Goal: Task Accomplishment & Management: Manage account settings

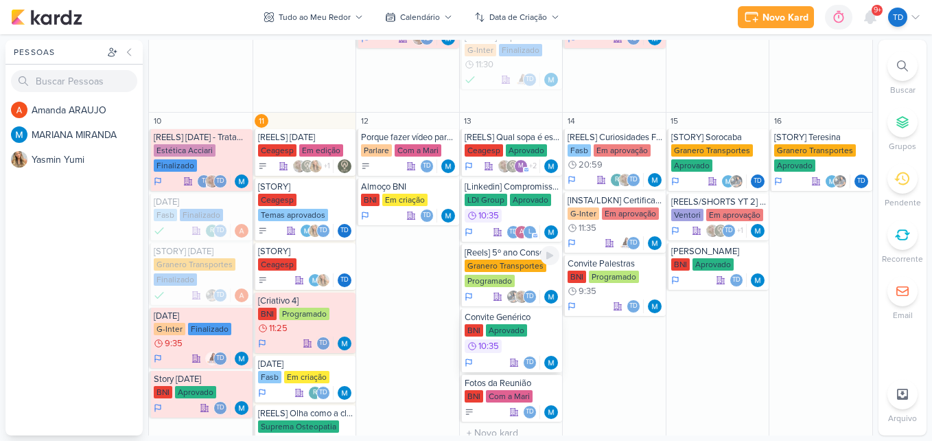
scroll to position [618, 0]
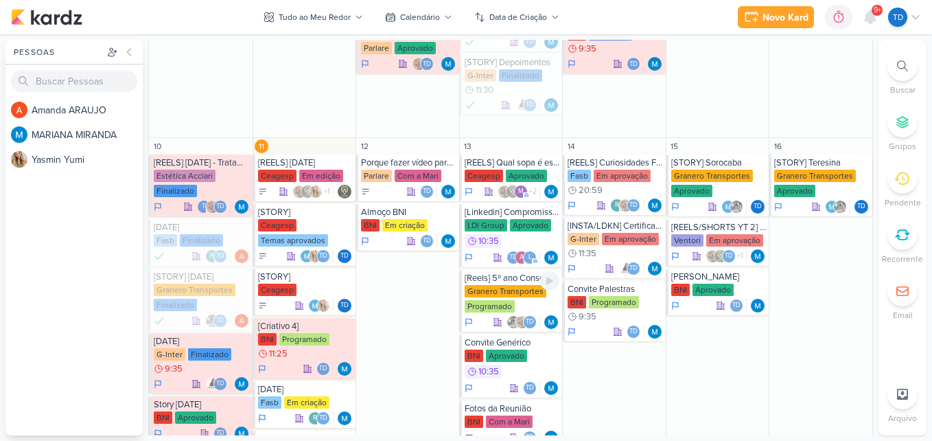
scroll to position [618, 0]
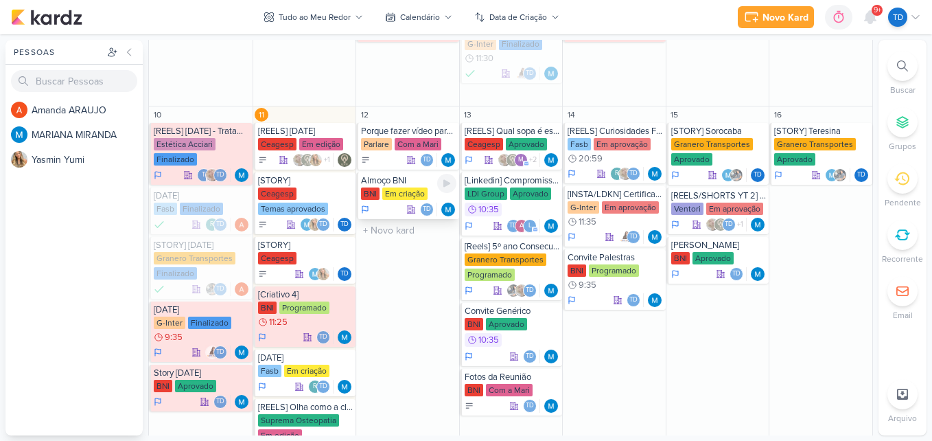
click at [378, 200] on div "BNI Em criação" at bounding box center [408, 194] width 95 height 14
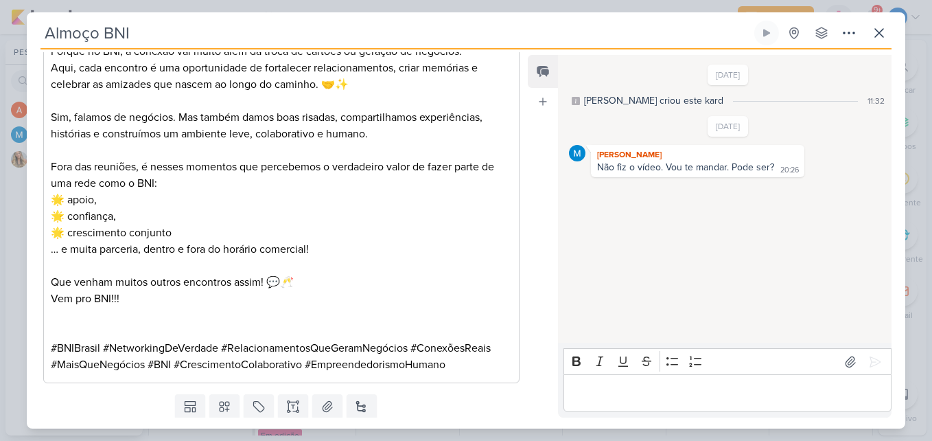
scroll to position [498, 0]
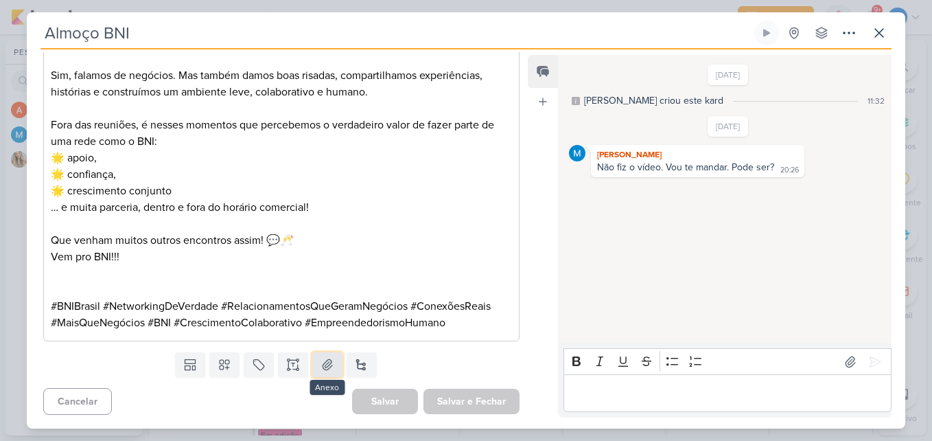
click at [315, 362] on button at bounding box center [327, 364] width 30 height 25
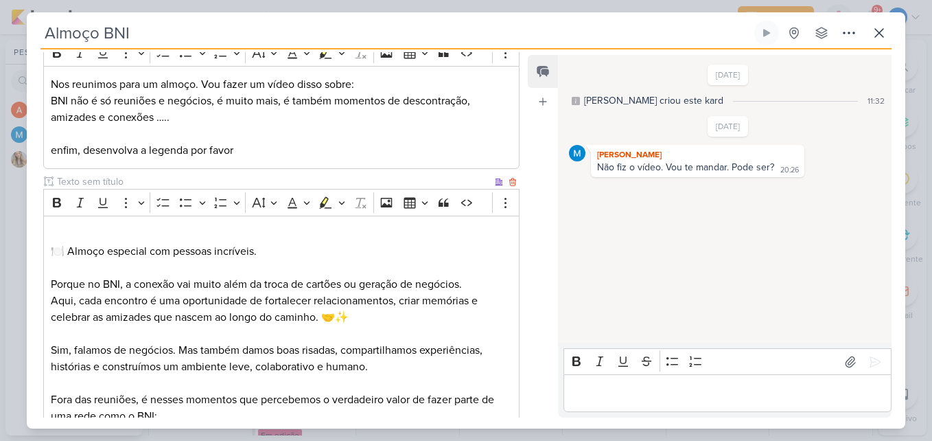
scroll to position [0, 0]
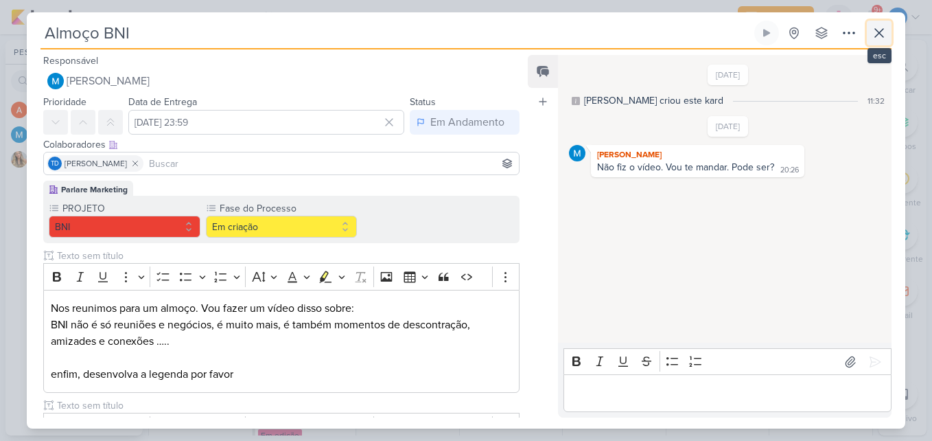
click at [886, 35] on icon at bounding box center [879, 33] width 16 height 16
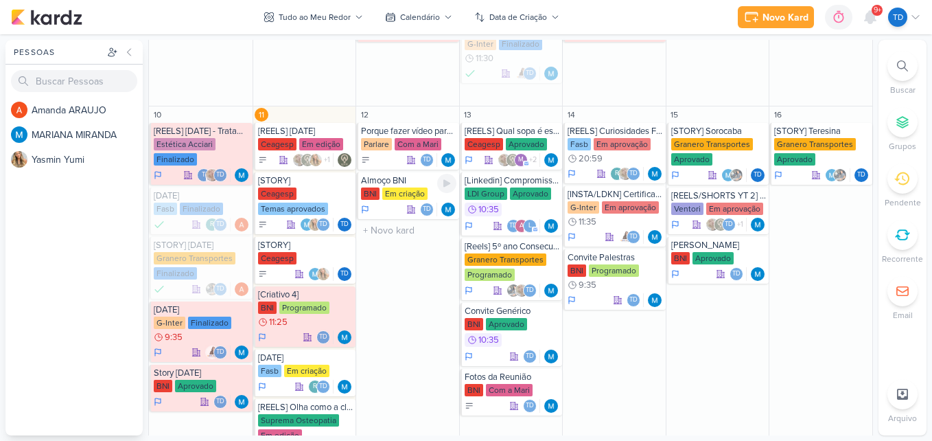
drag, startPoint x: 413, startPoint y: 188, endPoint x: 436, endPoint y: 261, distance: 76.8
click at [413, 189] on div "Em criação" at bounding box center [404, 193] width 45 height 12
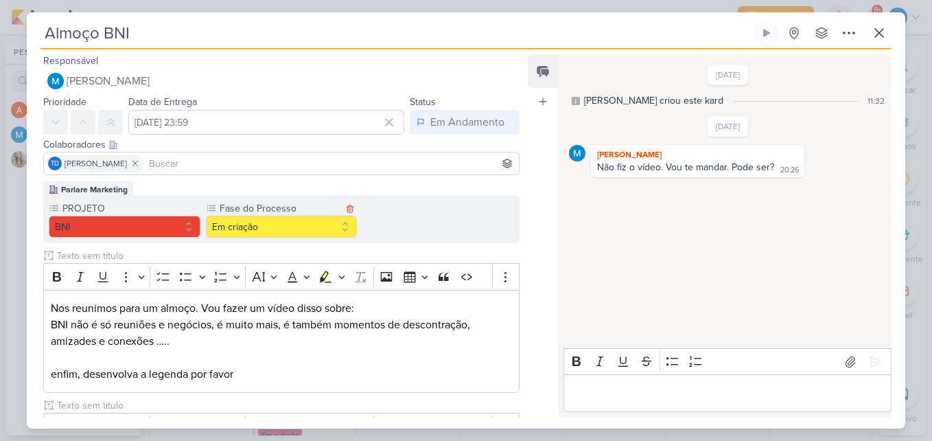
click at [340, 236] on button "Em criação" at bounding box center [282, 227] width 152 height 22
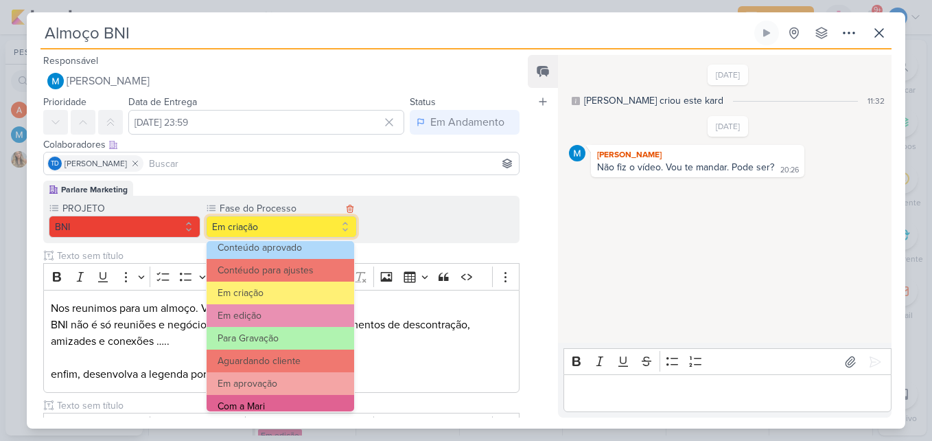
scroll to position [132, 0]
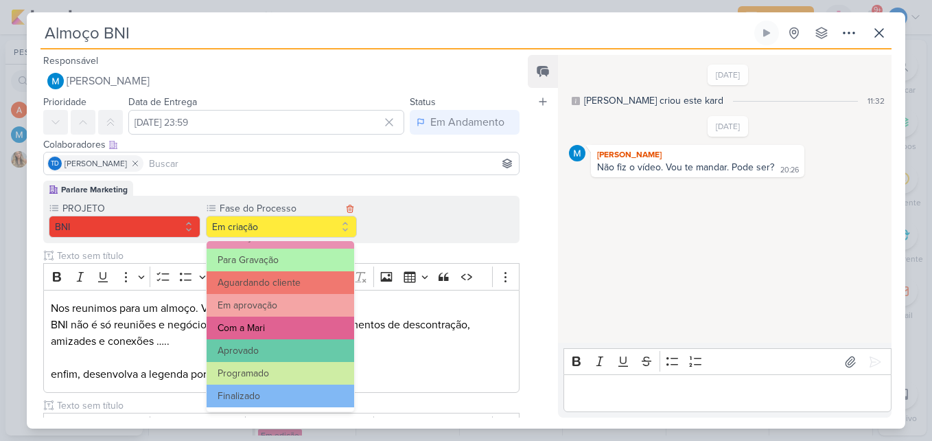
click at [305, 331] on button "Com a Mari" at bounding box center [281, 327] width 148 height 23
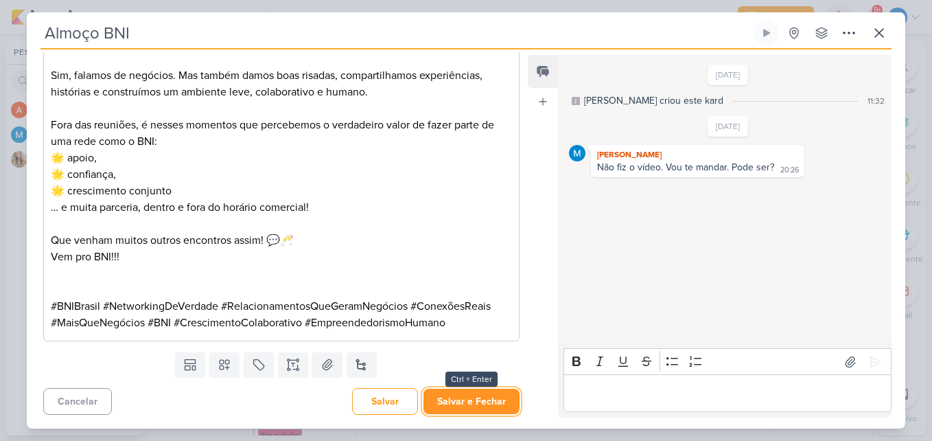
click at [457, 396] on button "Salvar e Fechar" at bounding box center [471, 400] width 96 height 25
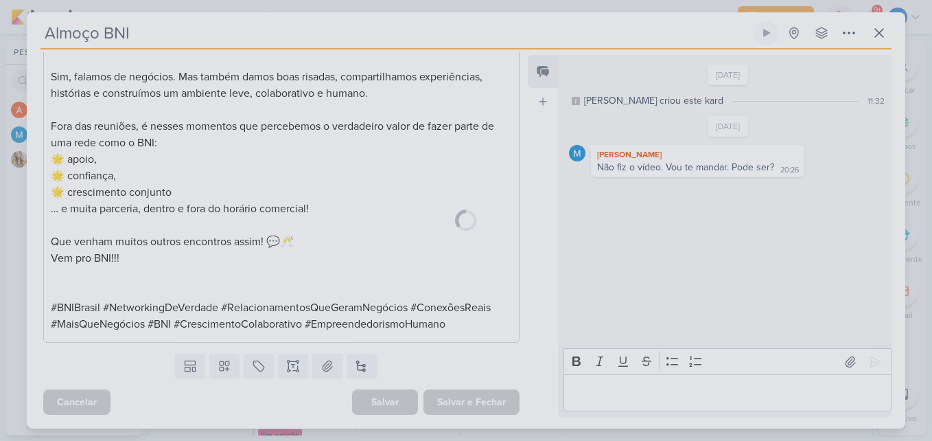
scroll to position [497, 0]
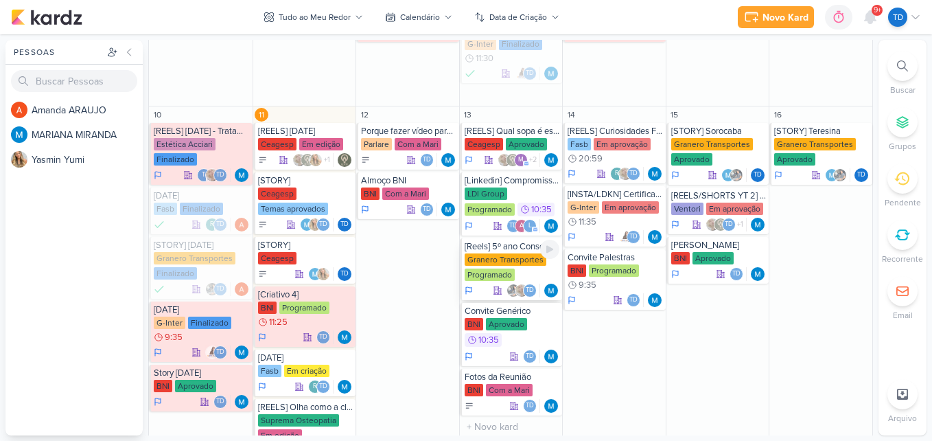
click at [526, 272] on div "Granero Transportes Programado" at bounding box center [512, 267] width 95 height 29
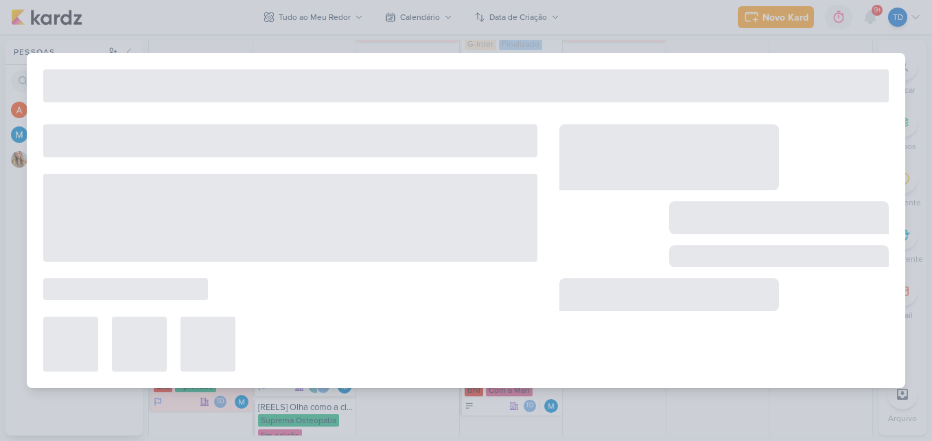
type input "[Reels] 5º ano Consecutivo"
type input "[DATE] 23:59"
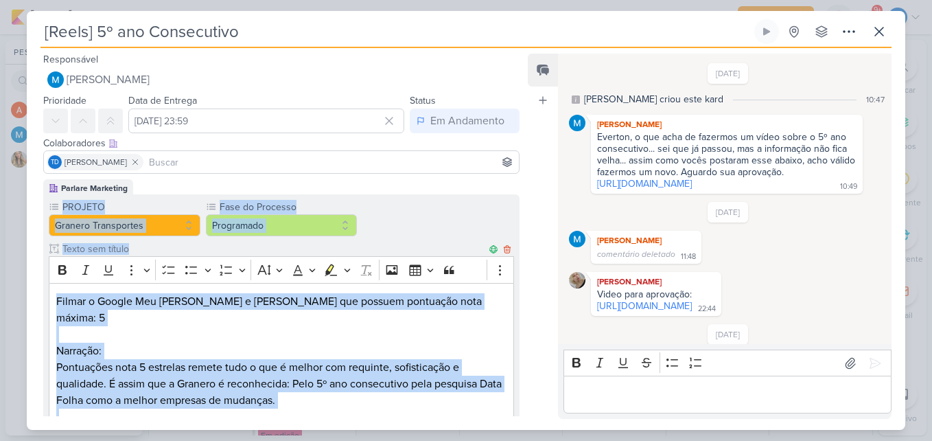
scroll to position [58, 0]
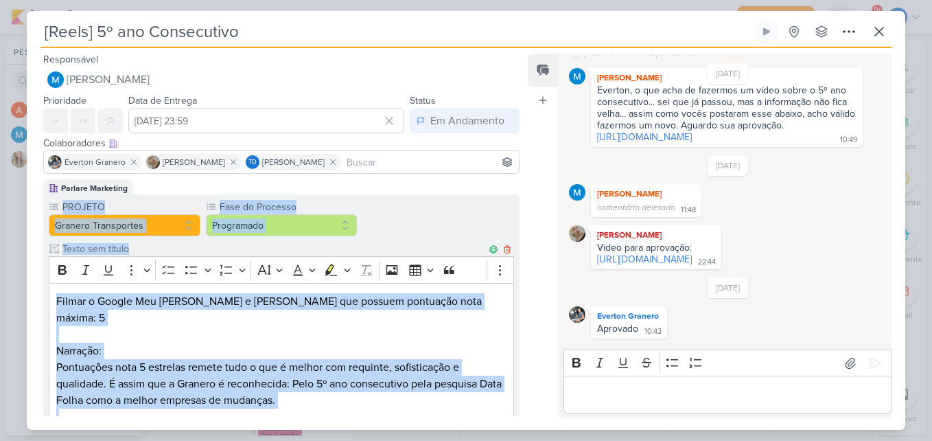
click at [361, 318] on p "Filmar o Google Meu [PERSON_NAME] e [PERSON_NAME] que possuem pontuação nota má…" at bounding box center [281, 309] width 450 height 33
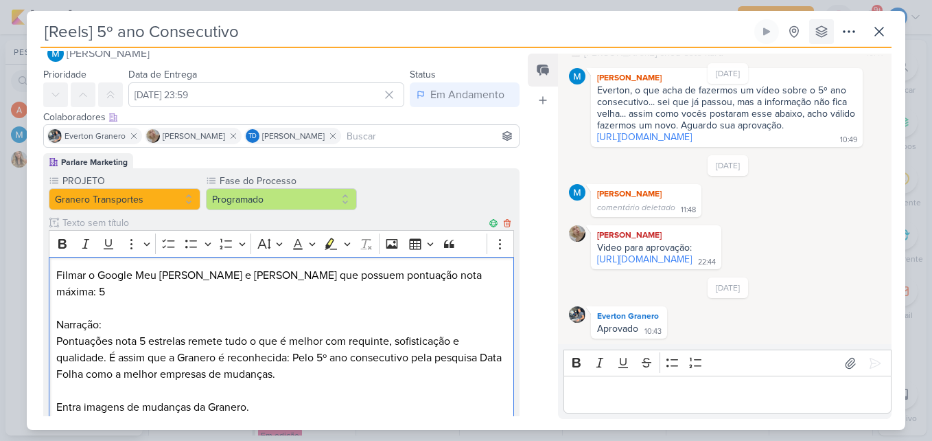
scroll to position [0, 0]
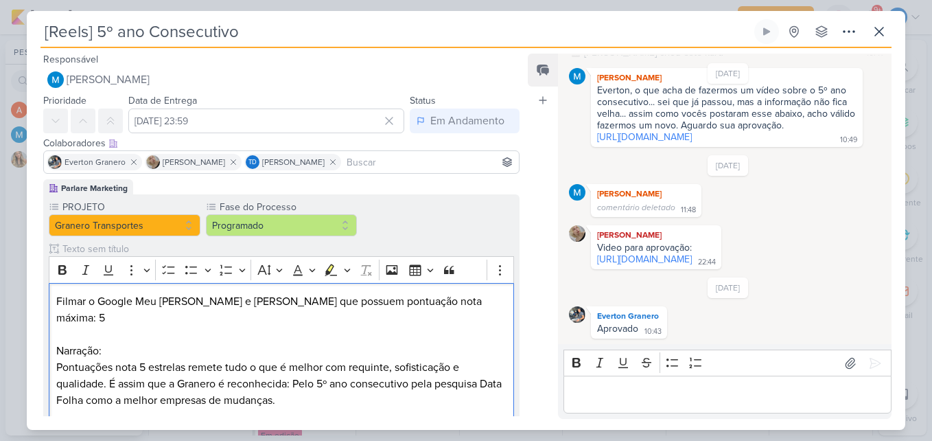
click at [857, 14] on div "[Reels] 5º ano Consecutivo Criado por MARIANA" at bounding box center [466, 220] width 878 height 419
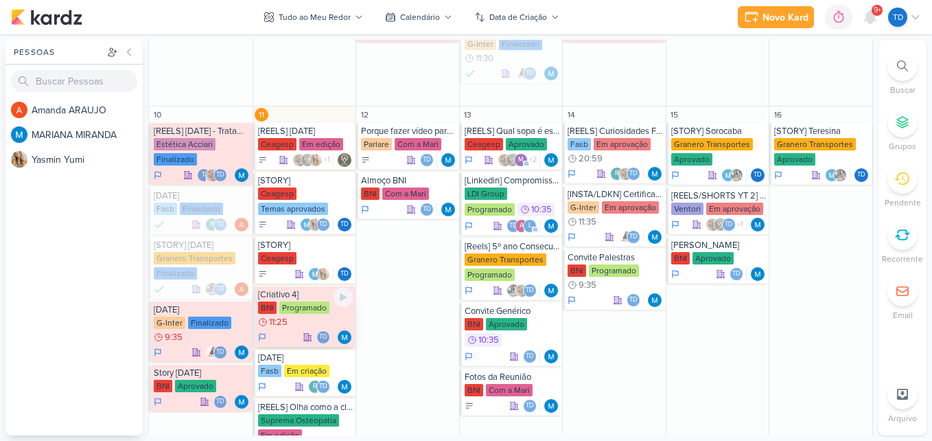
scroll to position [686, 0]
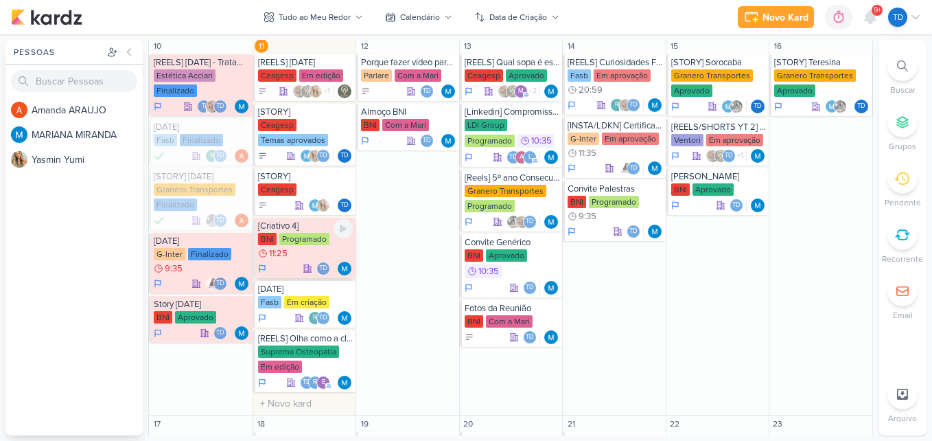
click at [329, 244] on div "BNI Programado 11:25" at bounding box center [305, 246] width 95 height 27
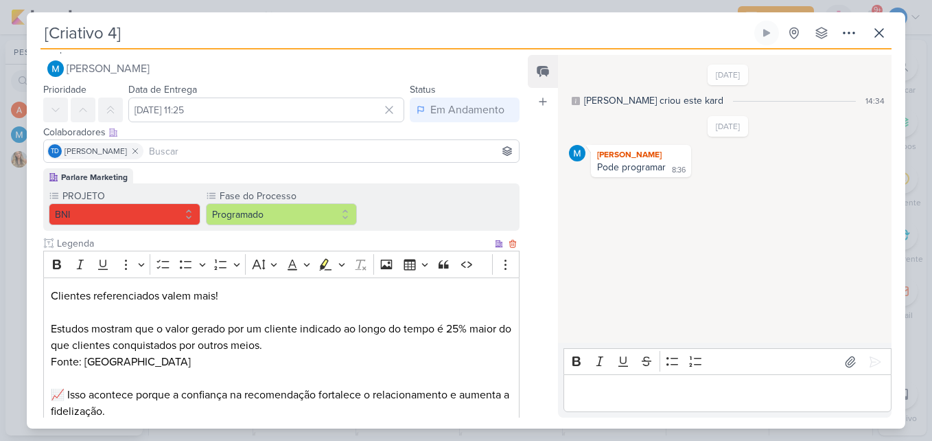
scroll to position [0, 0]
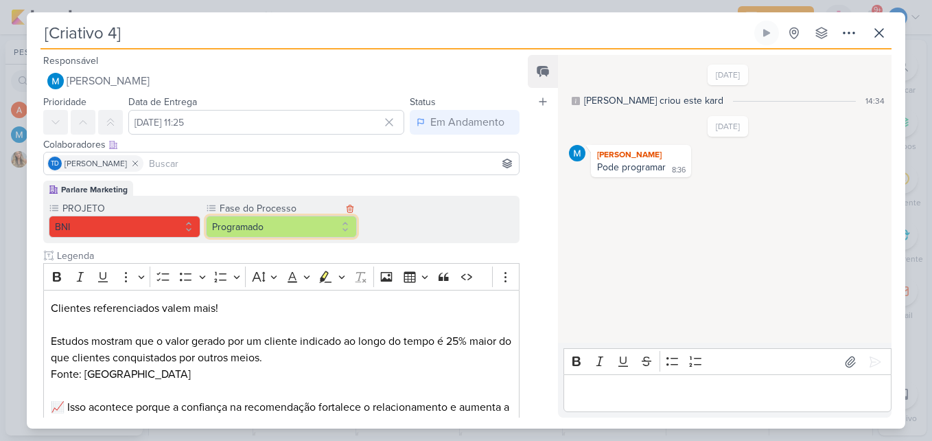
click at [341, 224] on button "Programado" at bounding box center [282, 227] width 152 height 22
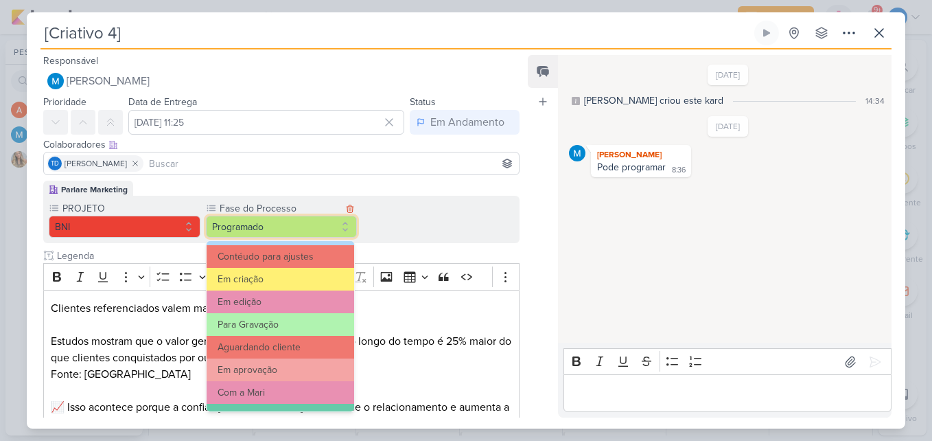
scroll to position [132, 0]
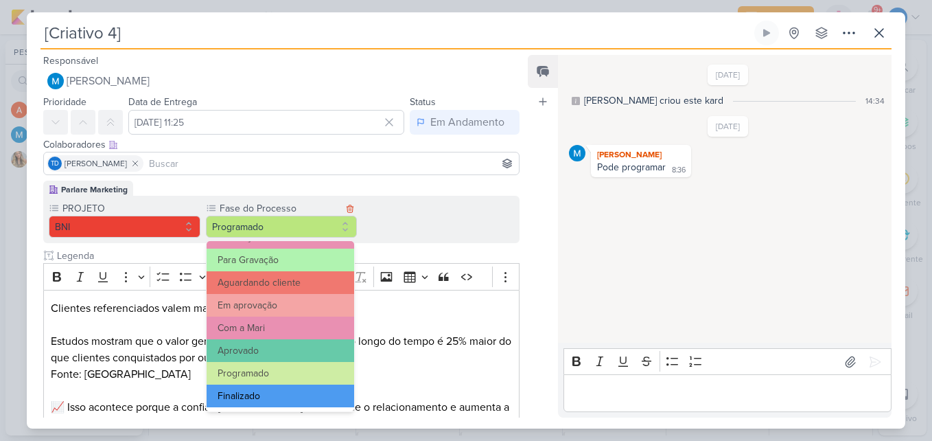
click at [297, 394] on button "Finalizado" at bounding box center [281, 395] width 148 height 23
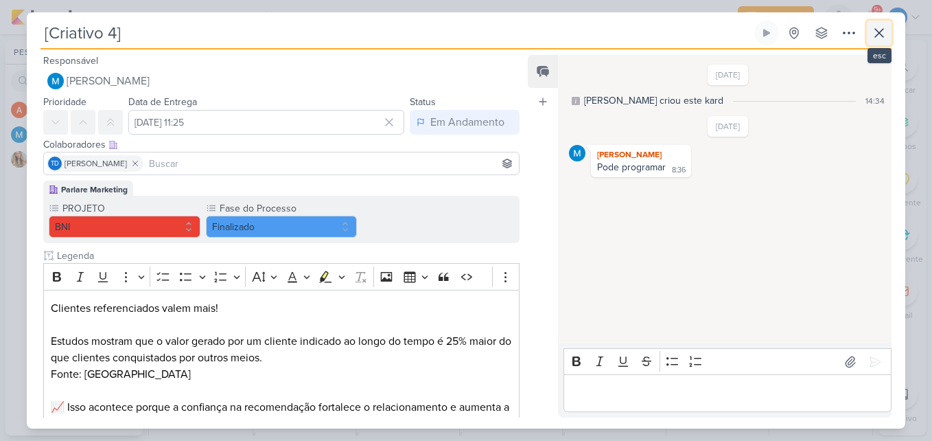
click at [877, 36] on icon at bounding box center [879, 33] width 8 height 8
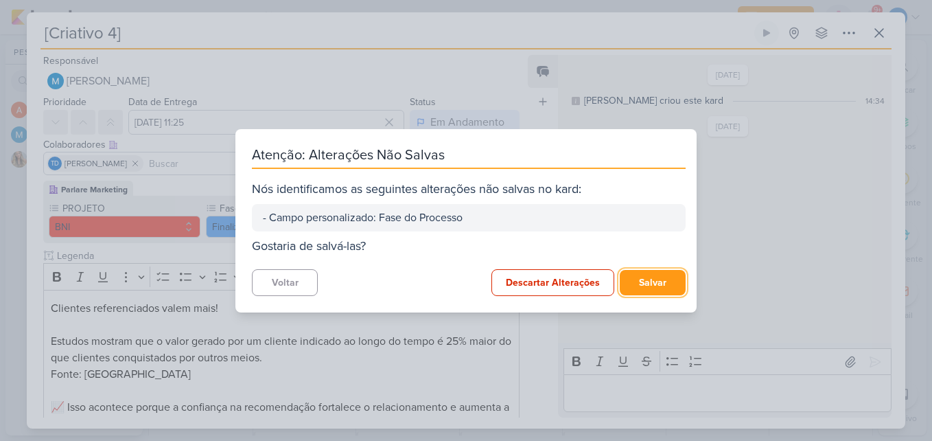
click at [635, 276] on button "Salvar" at bounding box center [653, 282] width 66 height 25
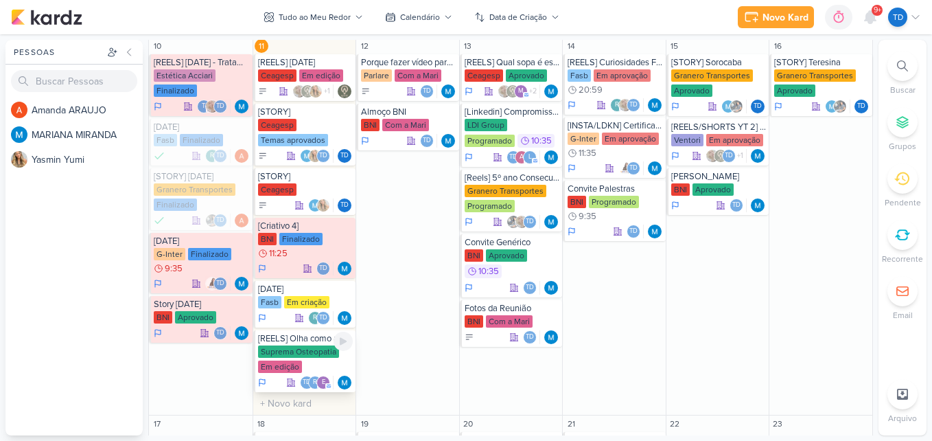
click at [305, 366] on div "Suprema Osteopatia Em edição" at bounding box center [305, 359] width 95 height 29
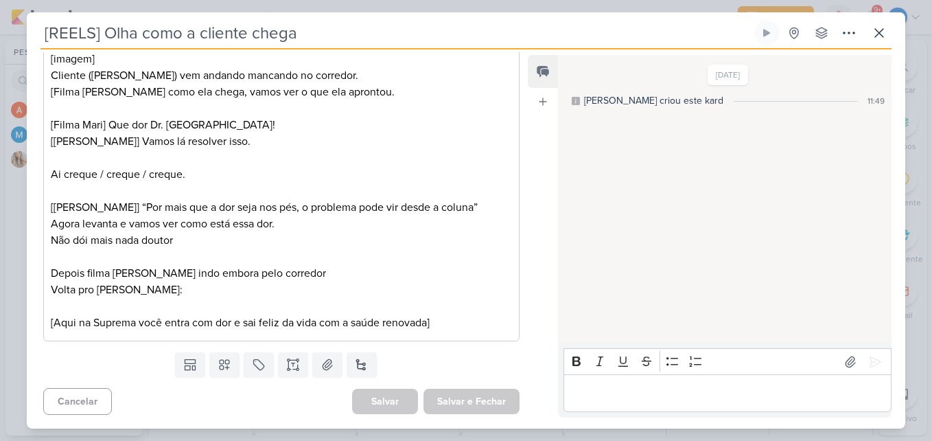
scroll to position [0, 0]
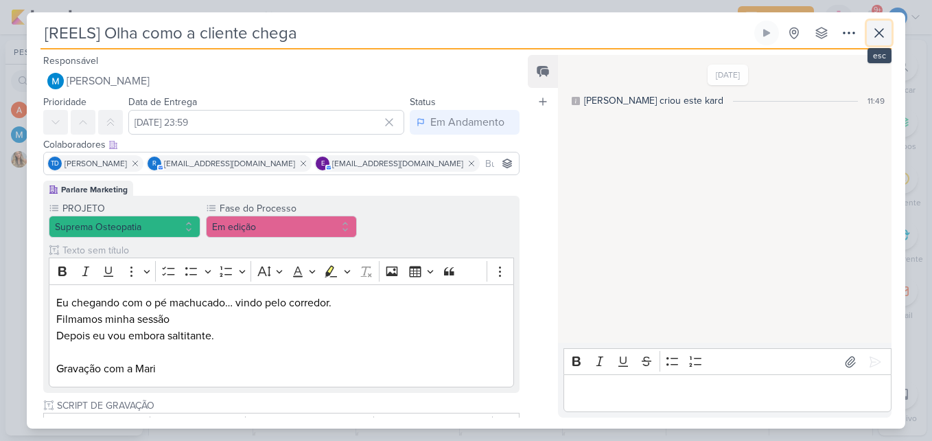
click at [878, 25] on icon at bounding box center [879, 33] width 16 height 16
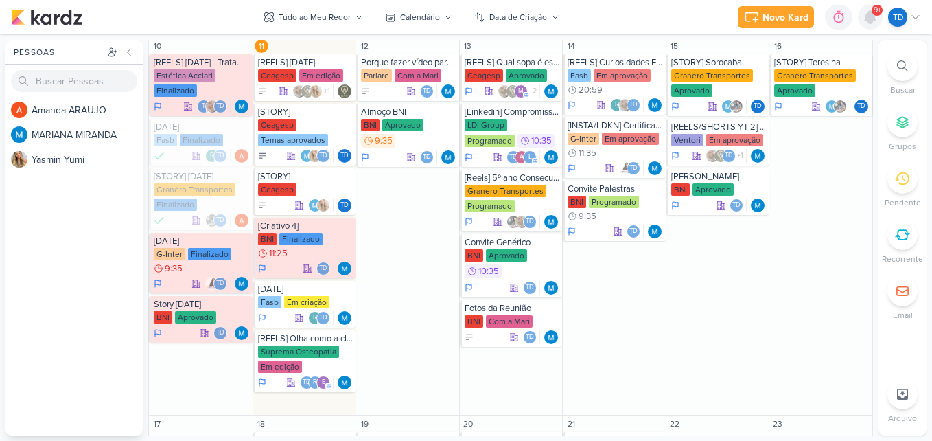
click at [867, 9] on icon at bounding box center [870, 17] width 16 height 16
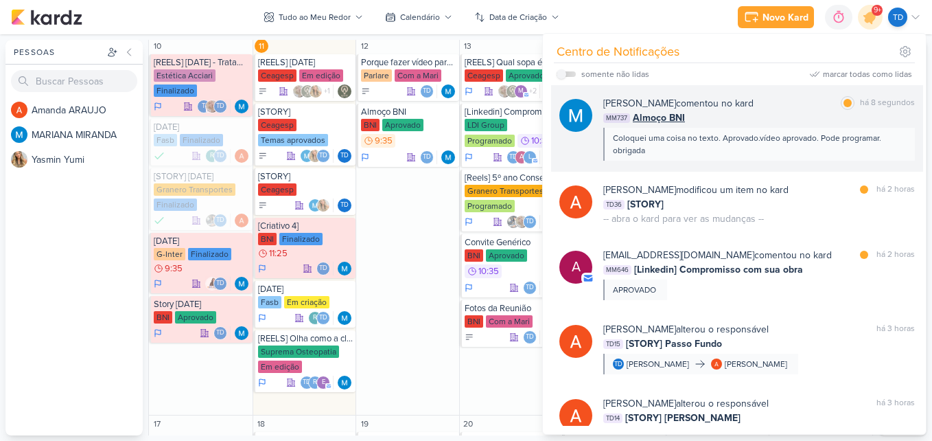
click at [701, 123] on div "MM737 Almoço BNI" at bounding box center [759, 117] width 312 height 14
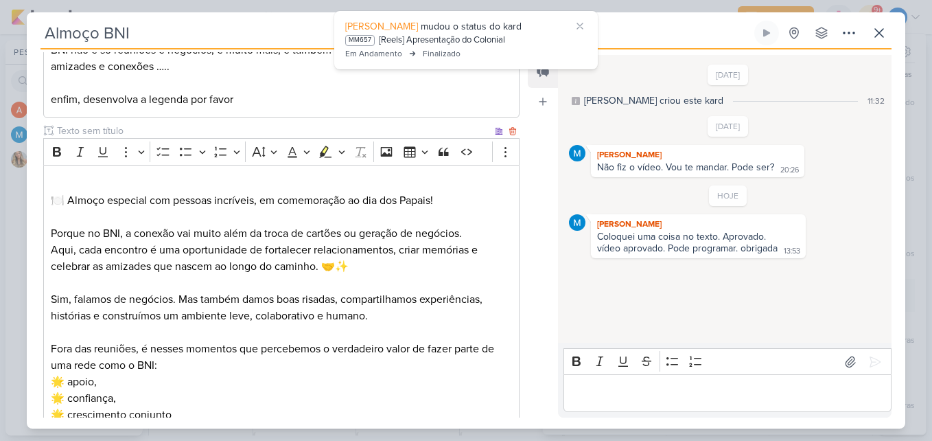
scroll to position [412, 0]
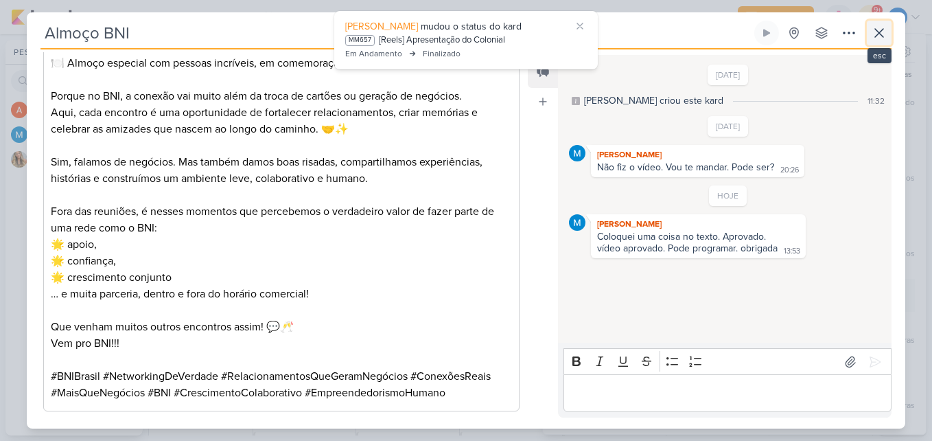
click at [879, 35] on icon at bounding box center [879, 33] width 16 height 16
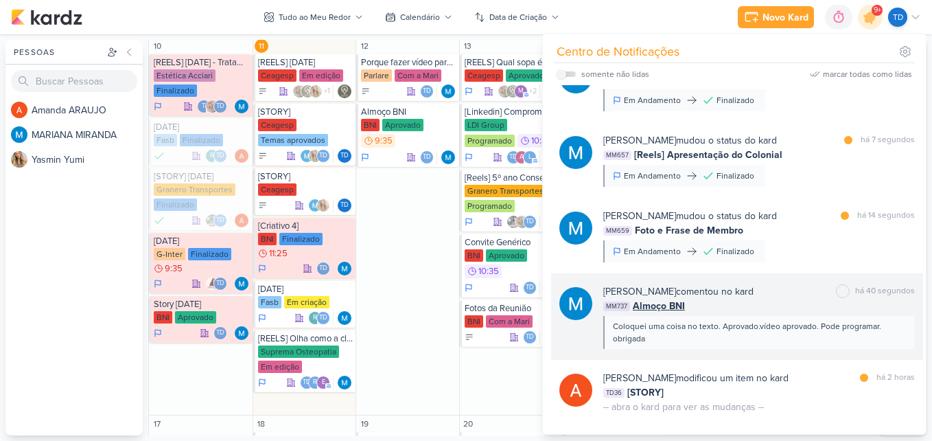
scroll to position [69, 0]
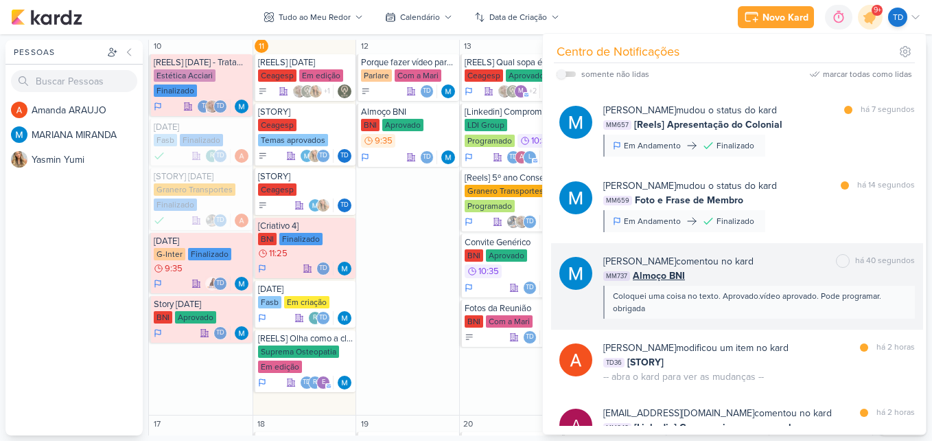
click at [800, 271] on div "MM737 Almoço BNI" at bounding box center [759, 275] width 312 height 14
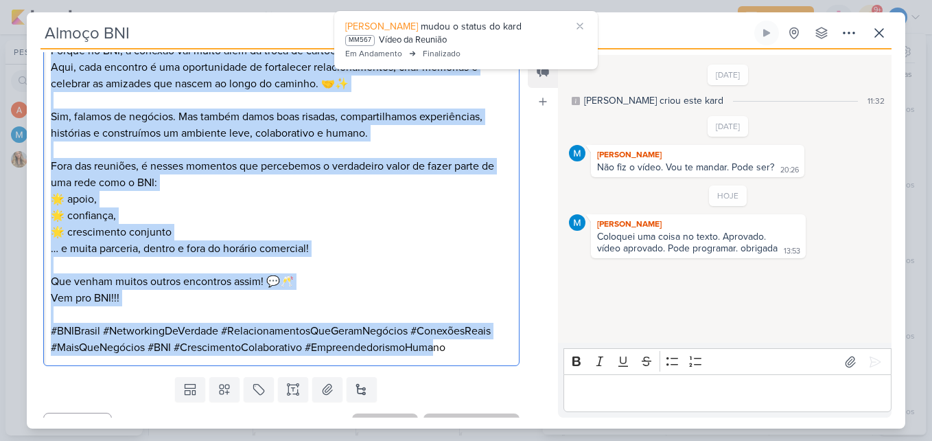
scroll to position [482, 0]
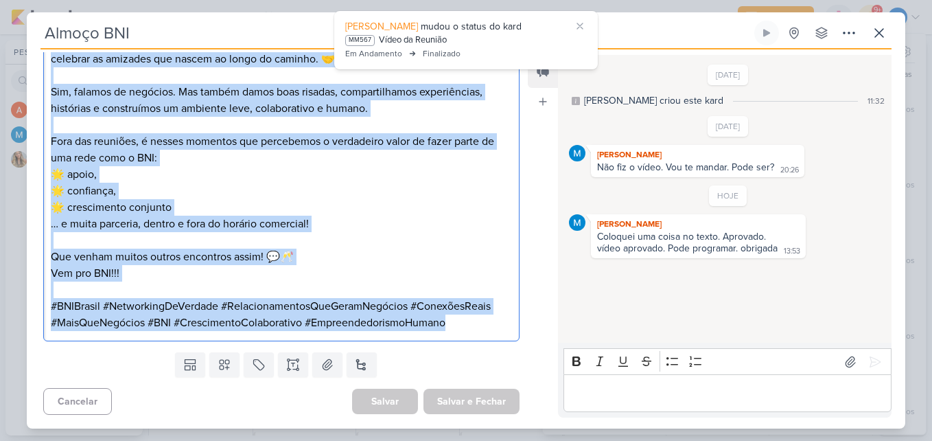
drag, startPoint x: 50, startPoint y: 130, endPoint x: 526, endPoint y: 339, distance: 520.3
click at [526, 339] on div "Responsável [PERSON_NAME] Nenhum contato encontrado create new contact Novo Con…" at bounding box center [466, 238] width 878 height 379
copy div "🍽️ Almoço especial com pessoas incríveis, em comemoração ao dia dos Papais! Por…"
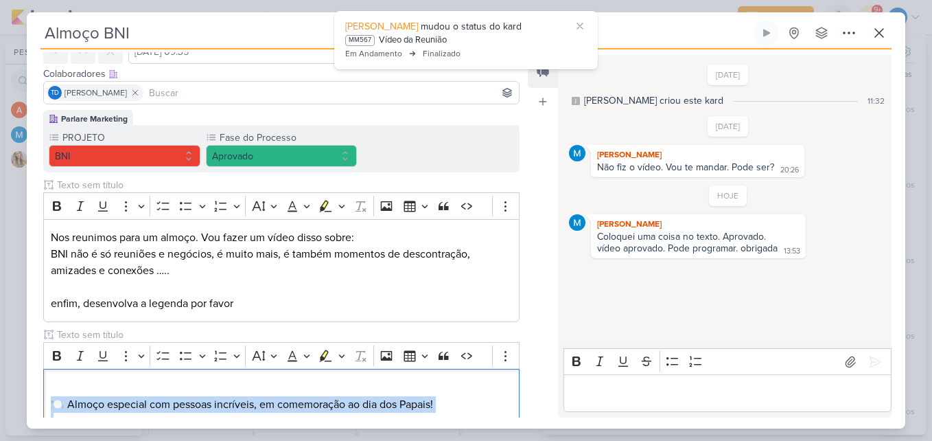
scroll to position [0, 0]
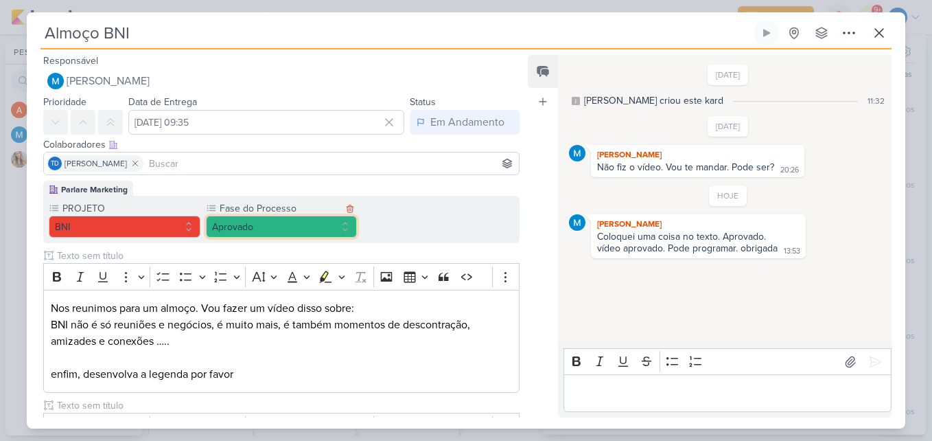
click at [325, 224] on button "Aprovado" at bounding box center [282, 227] width 152 height 22
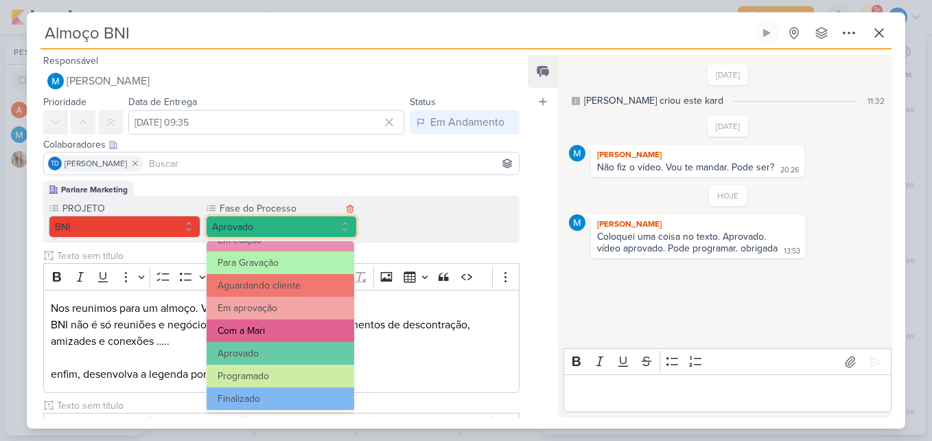
scroll to position [132, 0]
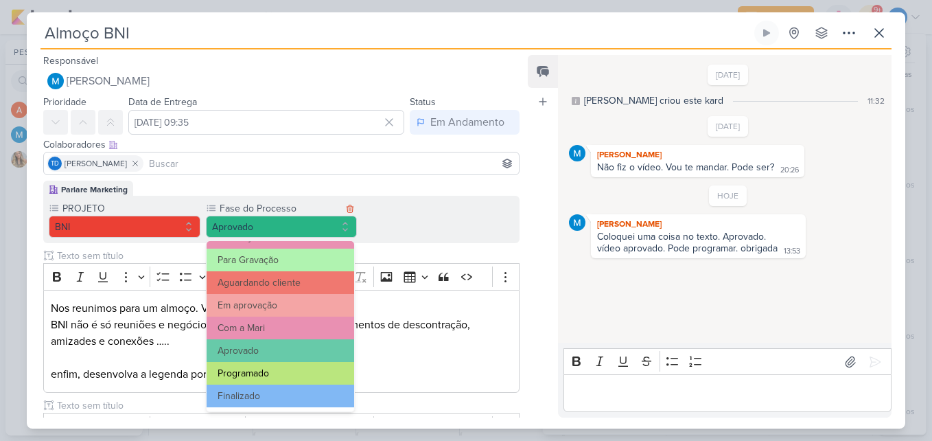
click at [286, 372] on button "Programado" at bounding box center [281, 373] width 148 height 23
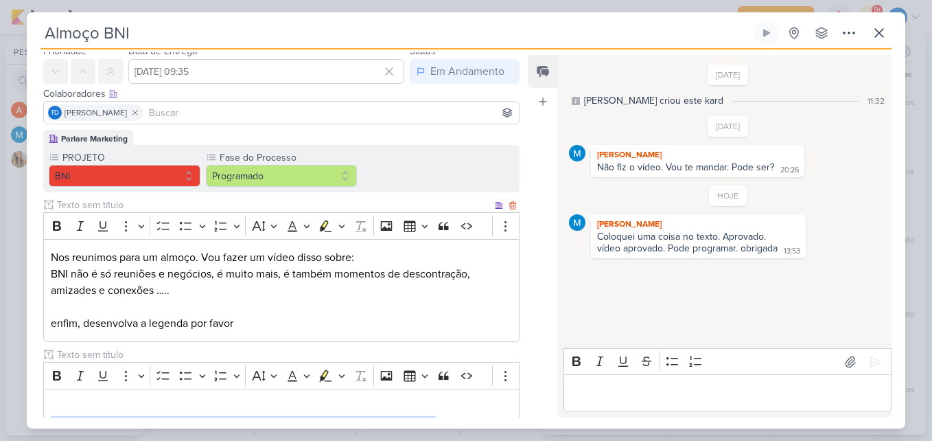
scroll to position [0, 0]
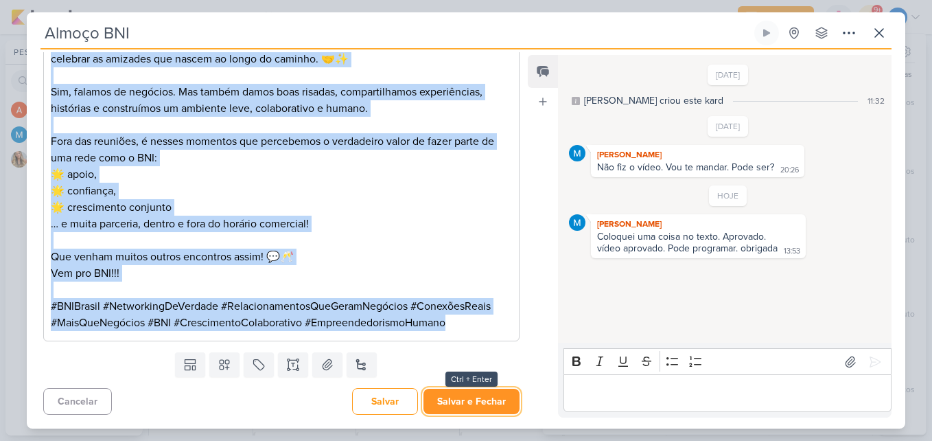
click at [489, 402] on button "Salvar e Fechar" at bounding box center [471, 400] width 96 height 25
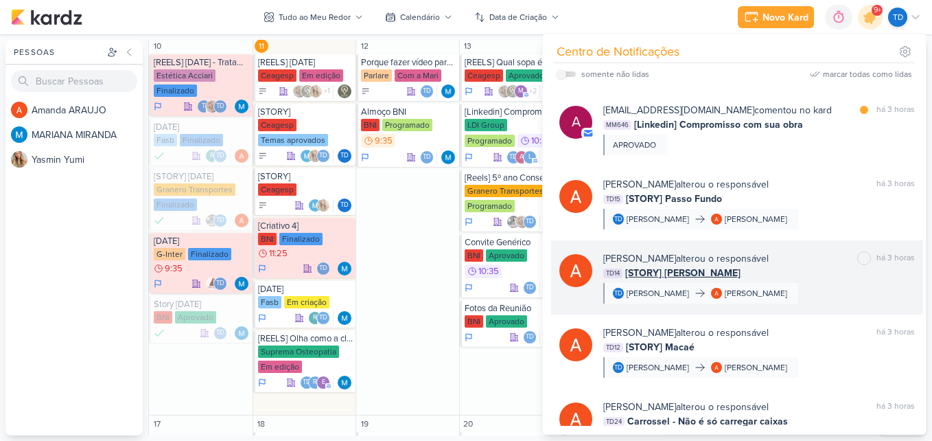
scroll to position [1235, 0]
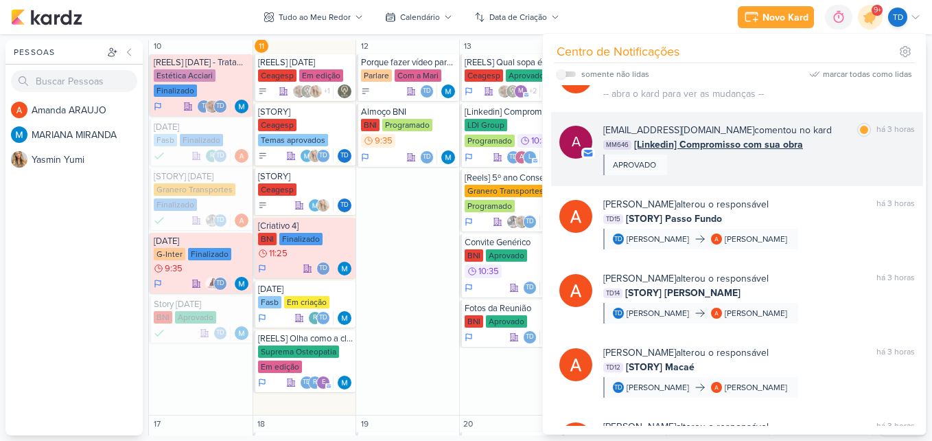
click at [779, 175] on div "[EMAIL_ADDRESS][DOMAIN_NAME] comentou no kard marcar como lida há 3 horas MM646…" at bounding box center [759, 149] width 312 height 52
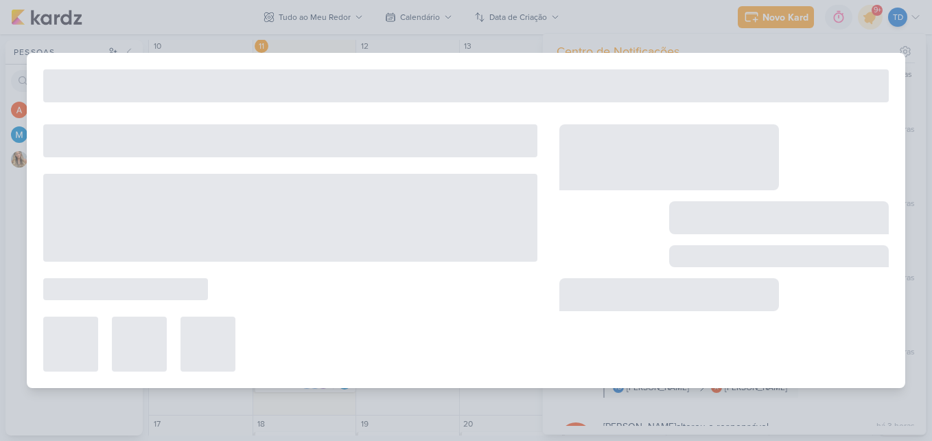
scroll to position [1207, 0]
type input "[Linkedin] Compromisso com sua obra"
type input "[DATE] 10:35"
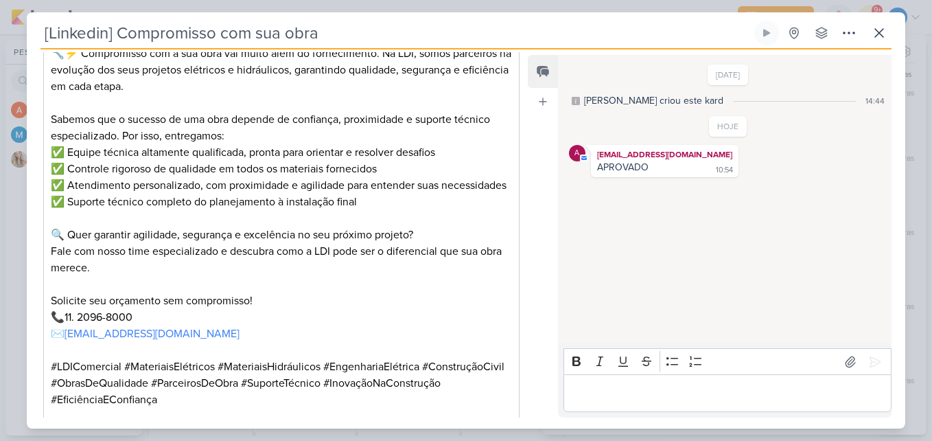
scroll to position [646, 0]
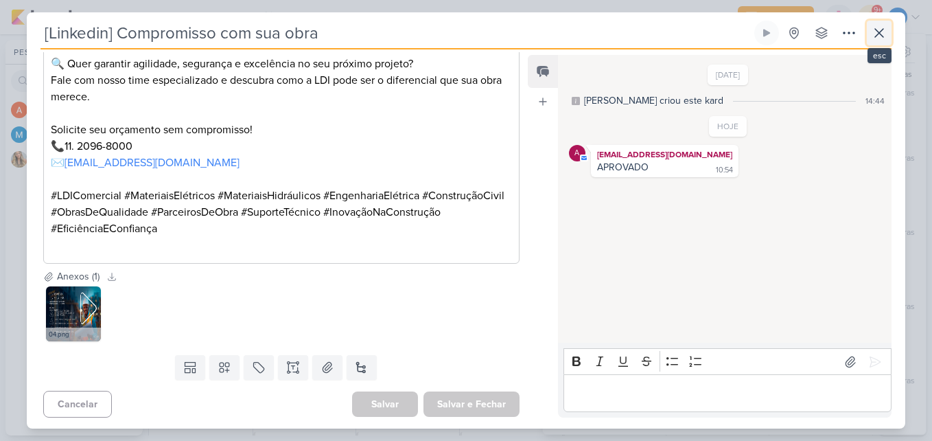
click at [885, 32] on icon at bounding box center [879, 33] width 16 height 16
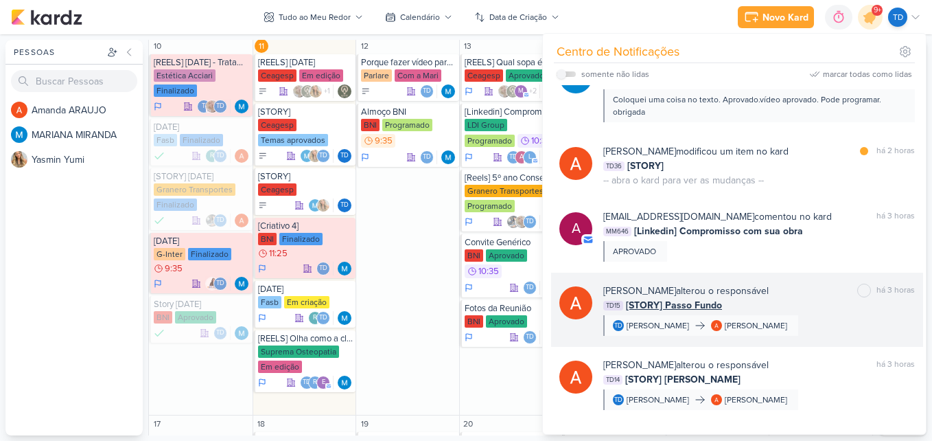
scroll to position [1069, 0]
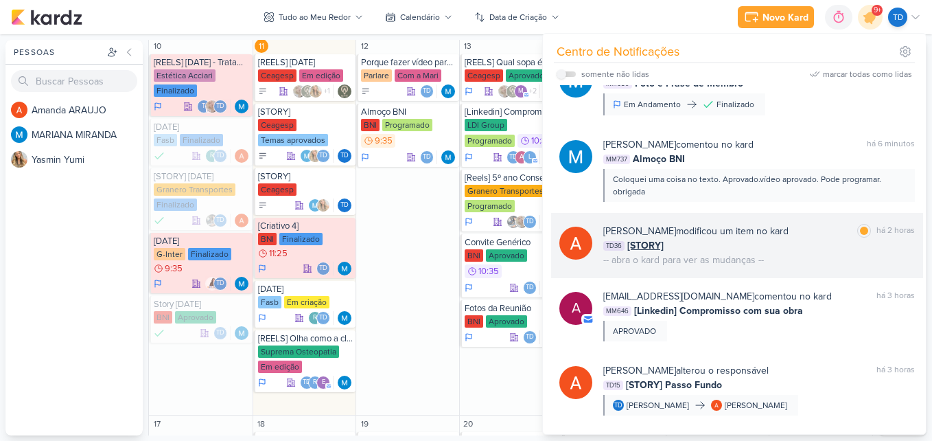
click at [789, 255] on div "[PERSON_NAME] modificou um item no kard marcar como lida há 2 horas TD36 [STORY…" at bounding box center [759, 245] width 312 height 43
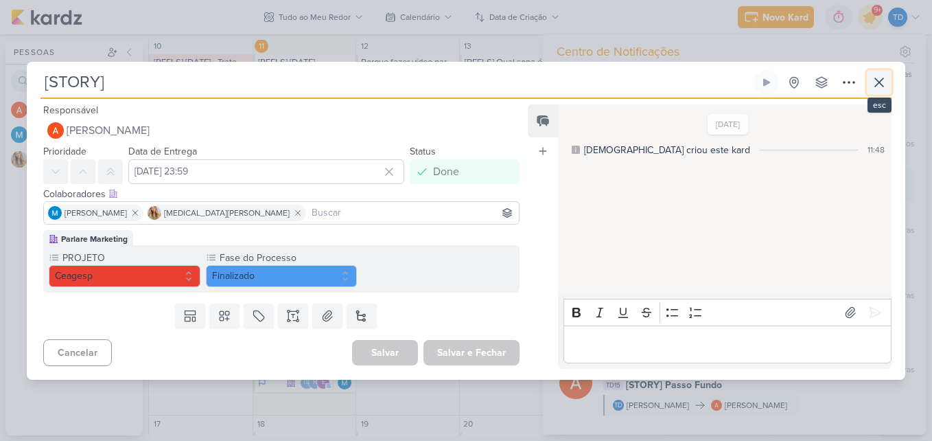
click at [878, 82] on icon at bounding box center [879, 82] width 16 height 16
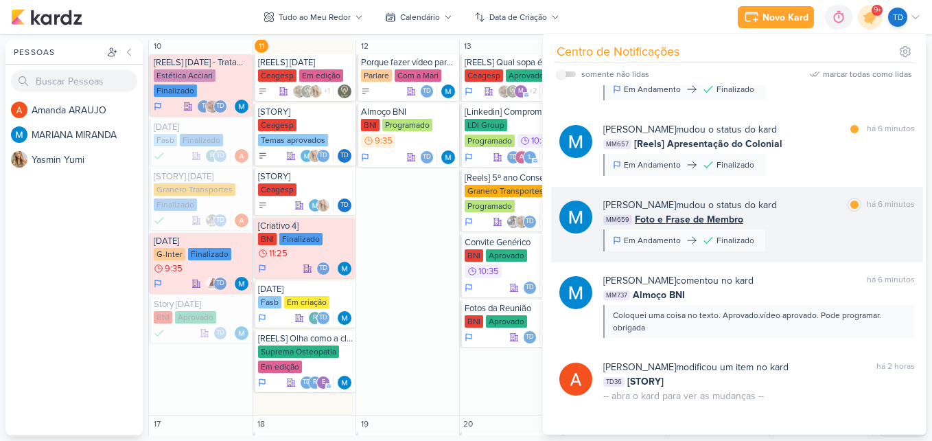
scroll to position [932, 0]
click at [802, 227] on div "MM659 Foto e Frase de Membro" at bounding box center [759, 220] width 312 height 14
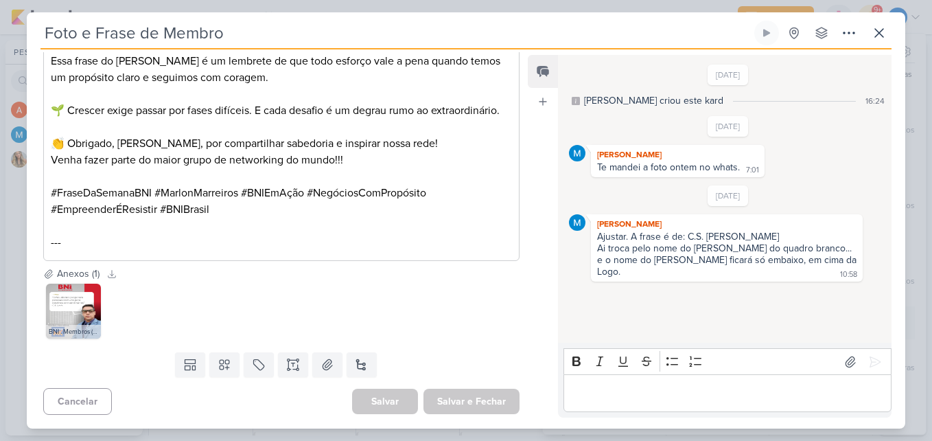
scroll to position [313, 0]
click at [874, 22] on button at bounding box center [879, 33] width 25 height 25
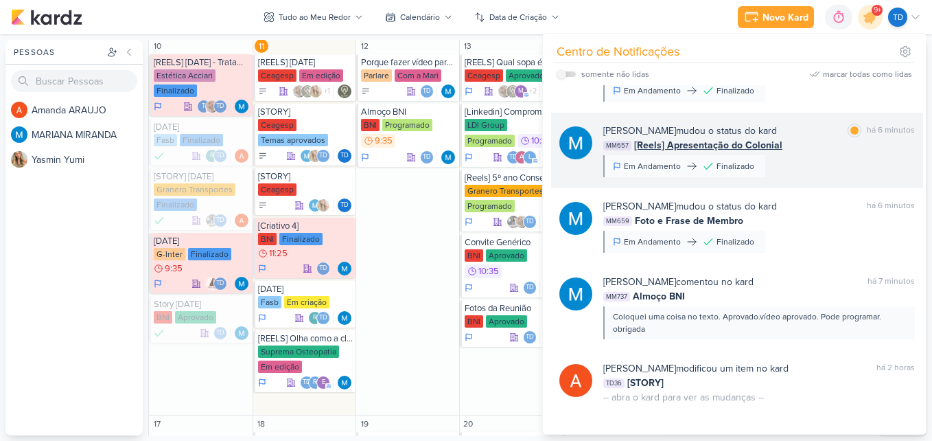
click at [845, 158] on div "[PERSON_NAME] mudou o status do kard marcar como lida há 6 minutos MM657 [Reels…" at bounding box center [759, 151] width 312 height 54
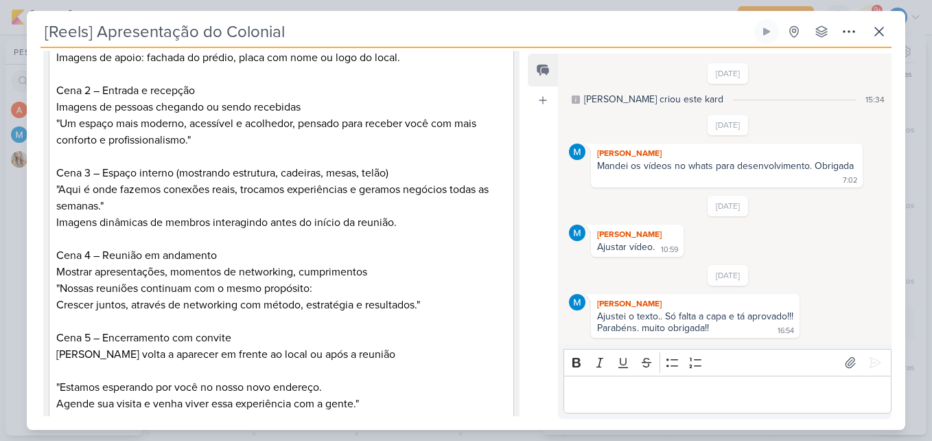
scroll to position [0, 0]
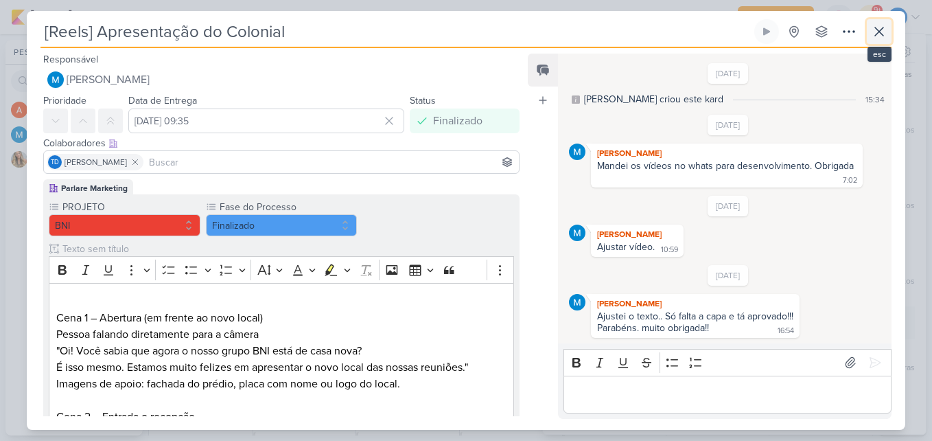
click at [885, 31] on icon at bounding box center [879, 31] width 16 height 16
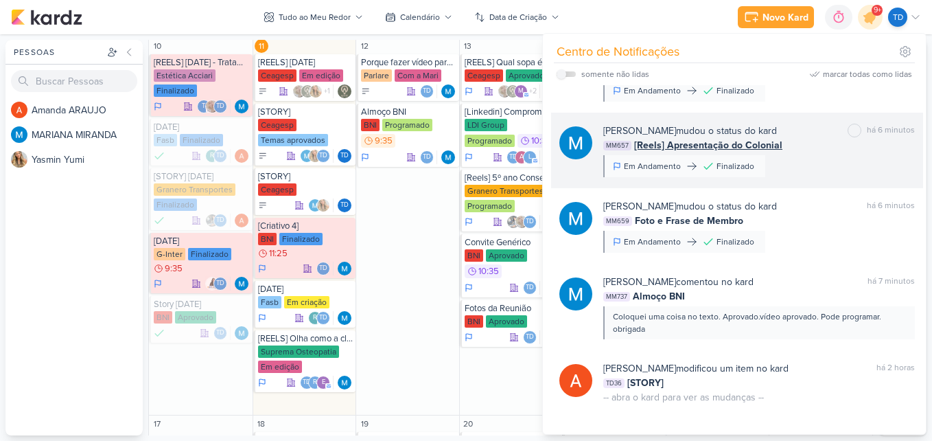
click at [802, 162] on div "[PERSON_NAME] mudou o status do kard marcar como não lida há 6 minutos MM657 [R…" at bounding box center [759, 151] width 312 height 54
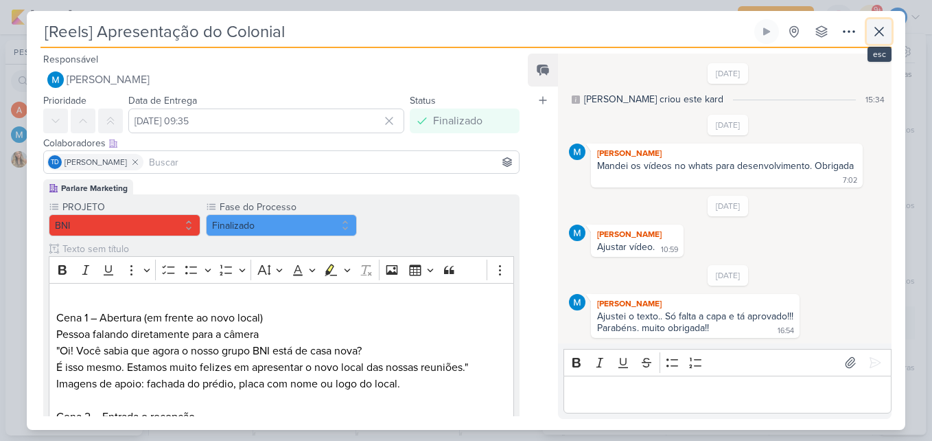
click at [887, 28] on icon at bounding box center [879, 31] width 16 height 16
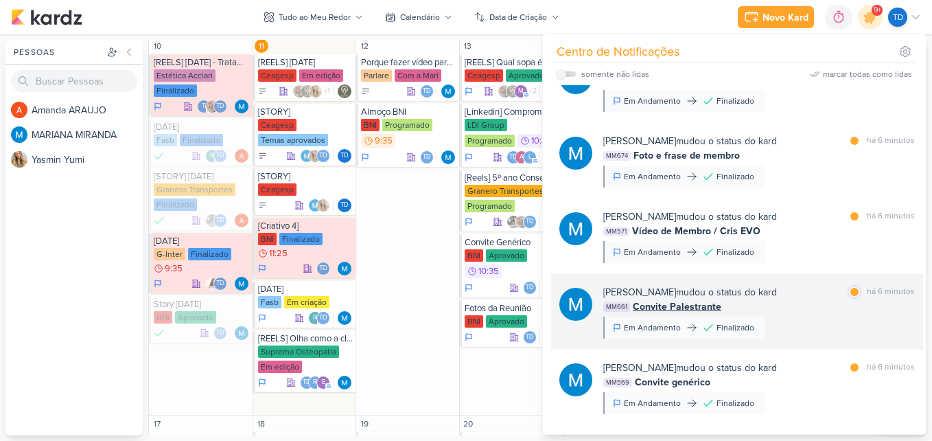
scroll to position [589, 0]
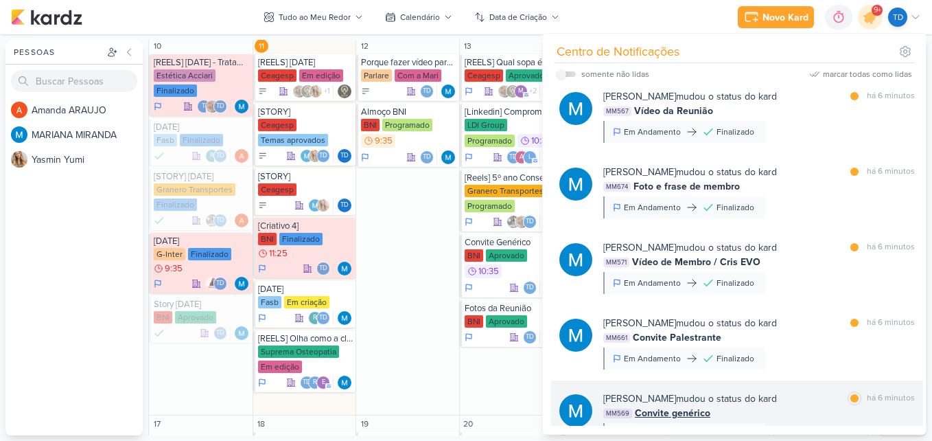
click at [777, 405] on div "[PERSON_NAME] mudou o status do kard" at bounding box center [690, 398] width 174 height 14
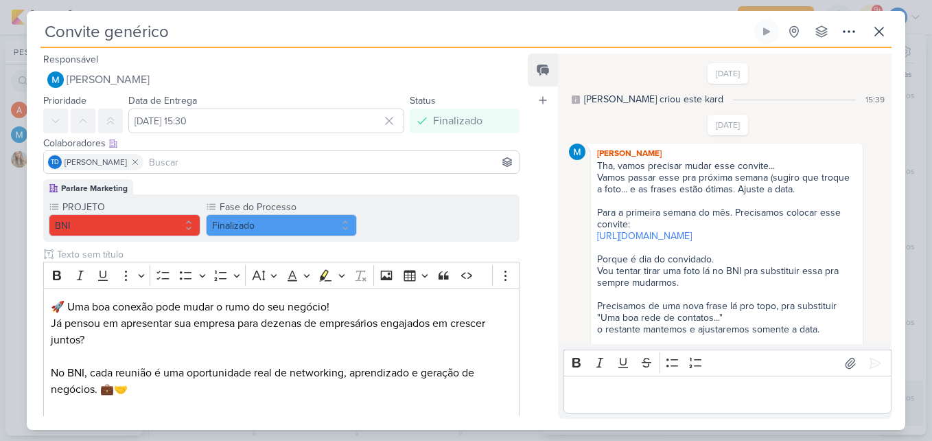
scroll to position [563, 0]
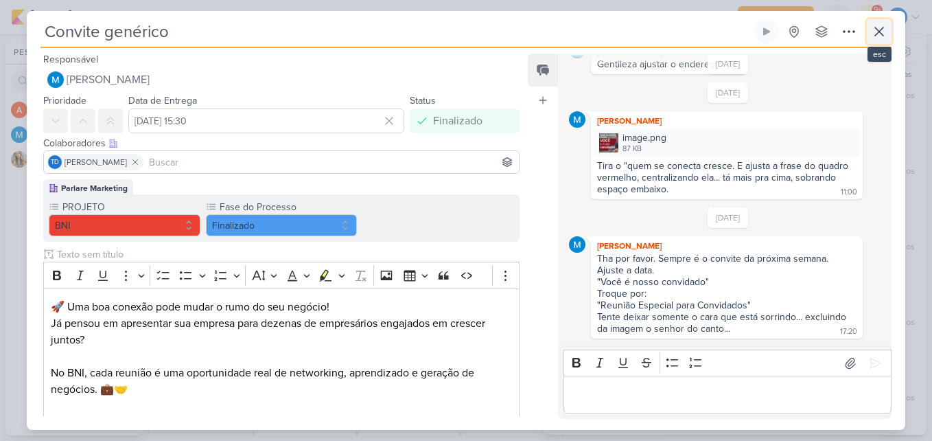
click at [886, 30] on icon at bounding box center [879, 31] width 16 height 16
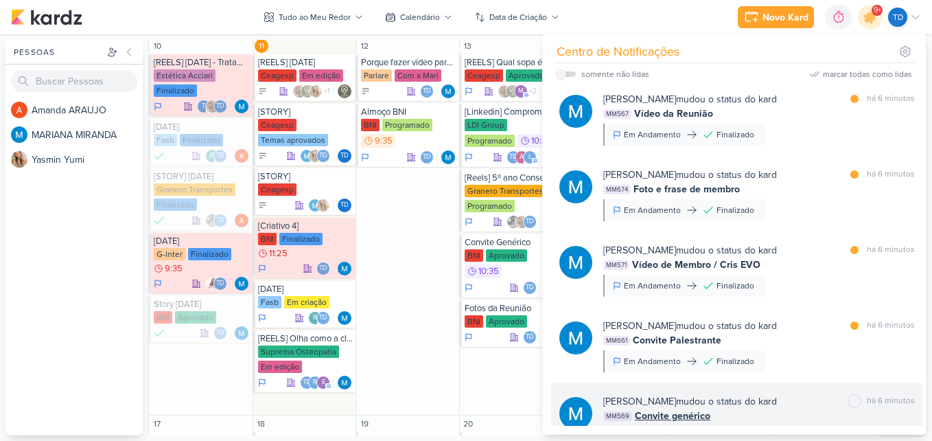
scroll to position [657, 0]
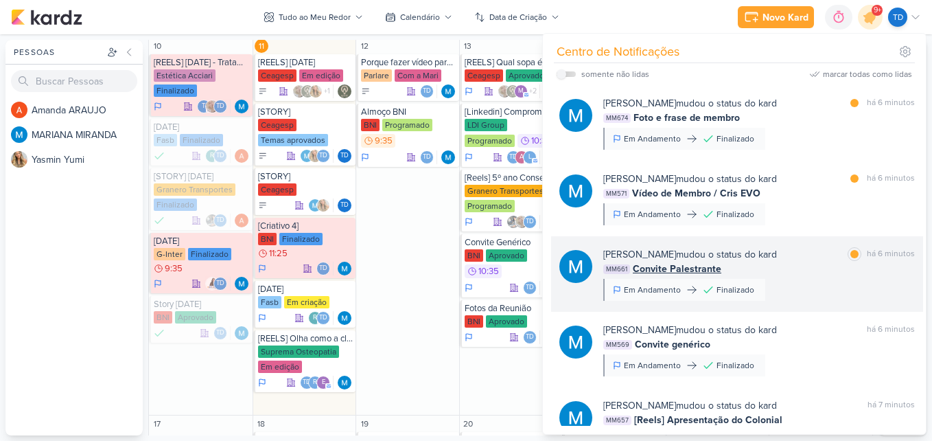
click at [819, 266] on div "MM661 Convite Palestrante" at bounding box center [759, 268] width 312 height 14
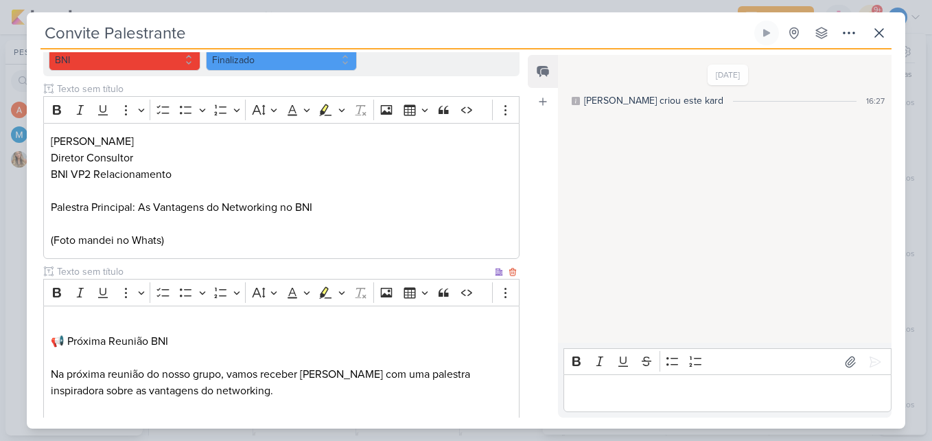
scroll to position [0, 0]
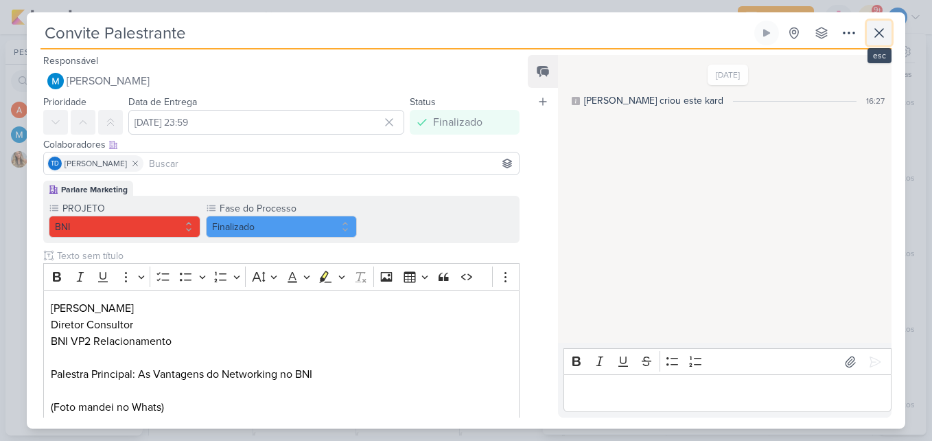
click at [886, 33] on icon at bounding box center [879, 33] width 16 height 16
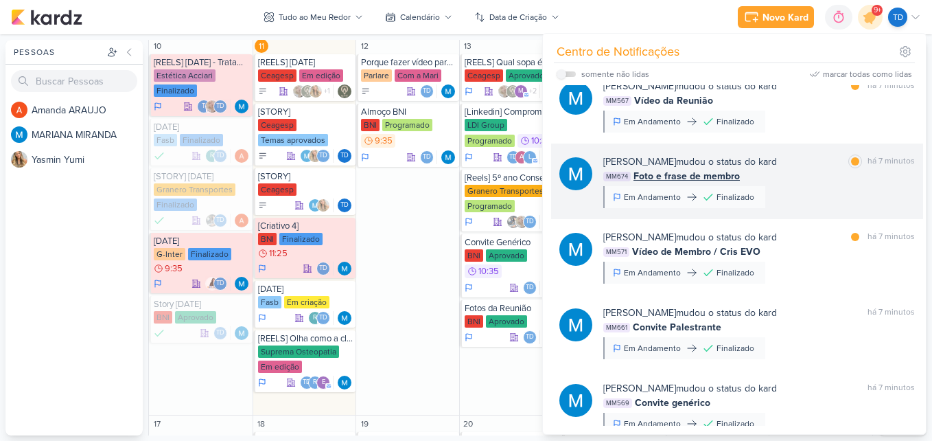
scroll to position [589, 0]
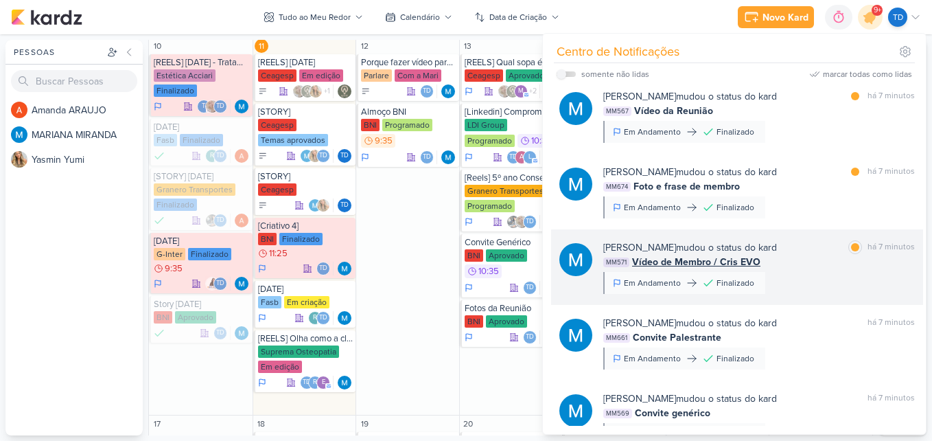
click at [813, 283] on div "[PERSON_NAME] mudou o status do kard marcar como lida há 7 minutos MM571 Vídeo …" at bounding box center [759, 267] width 312 height 54
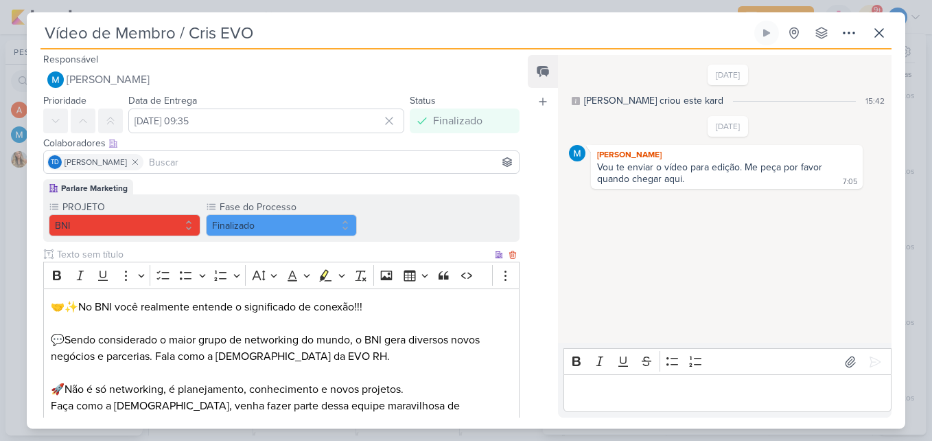
scroll to position [0, 0]
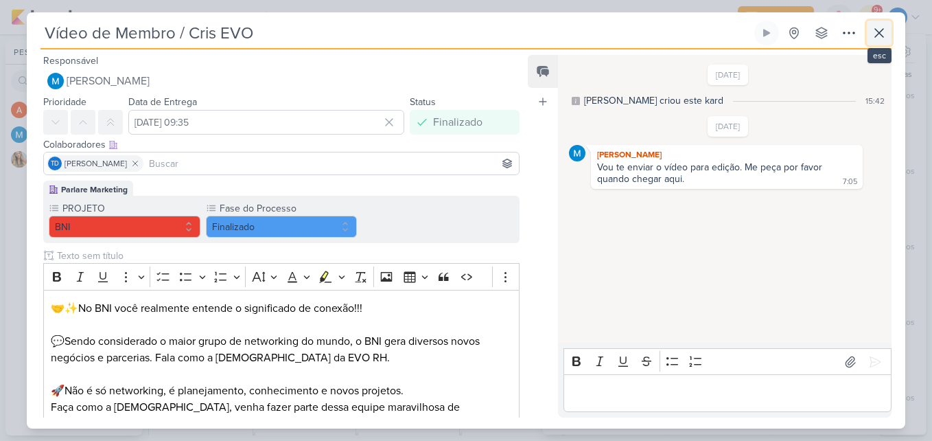
click at [881, 30] on icon at bounding box center [879, 33] width 16 height 16
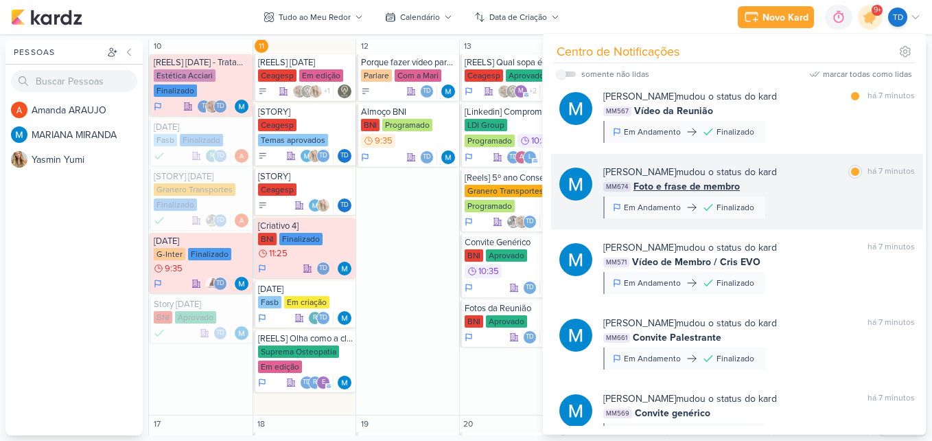
click at [829, 194] on div "[PERSON_NAME] mudou o status do kard marcar como lida há 7 minutos MM674 Foto e…" at bounding box center [759, 192] width 312 height 54
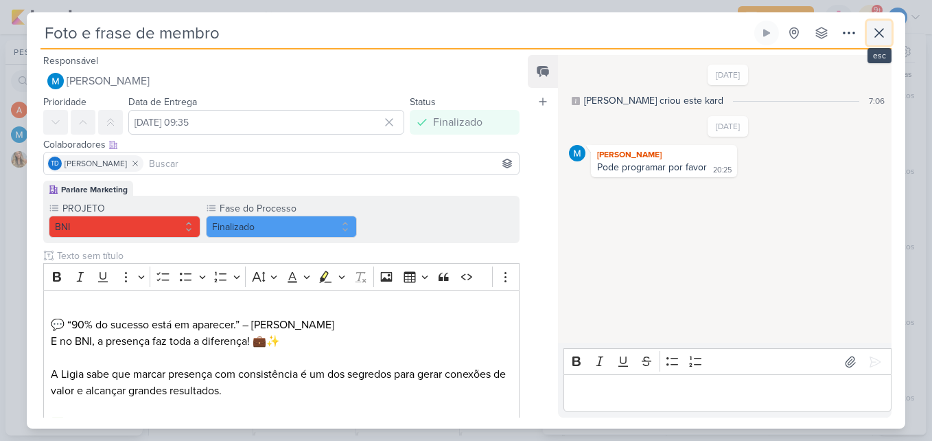
click at [879, 31] on icon at bounding box center [879, 33] width 16 height 16
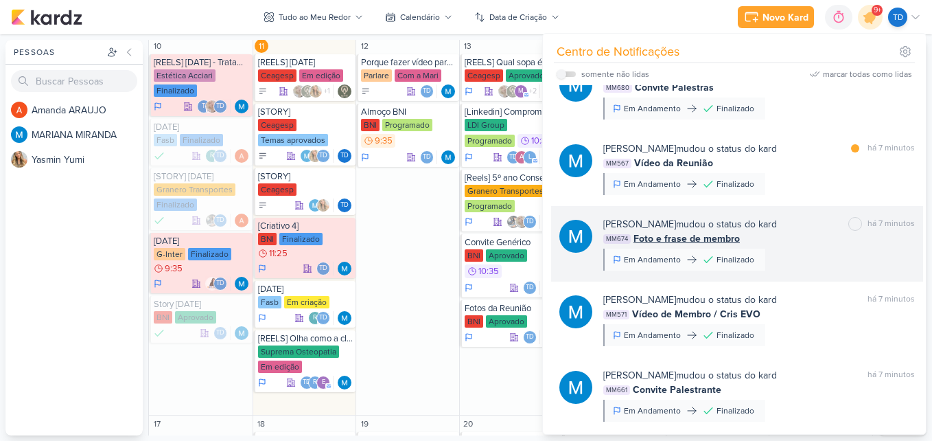
scroll to position [383, 0]
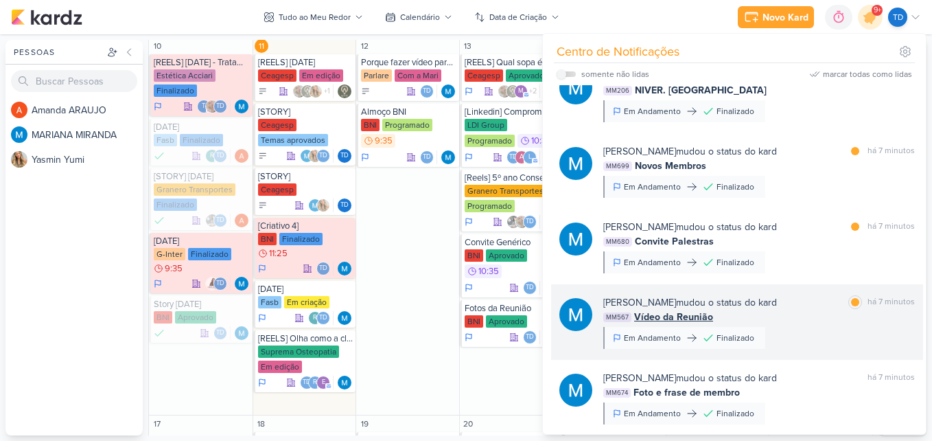
click at [779, 325] on div "[PERSON_NAME] mudou o status do kard marcar como lida há 7 minutos MM567 Vídeo …" at bounding box center [759, 322] width 312 height 54
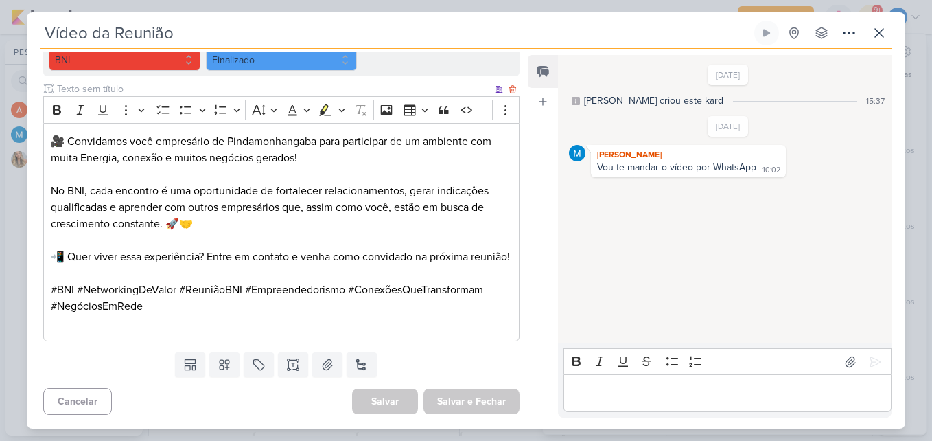
scroll to position [0, 0]
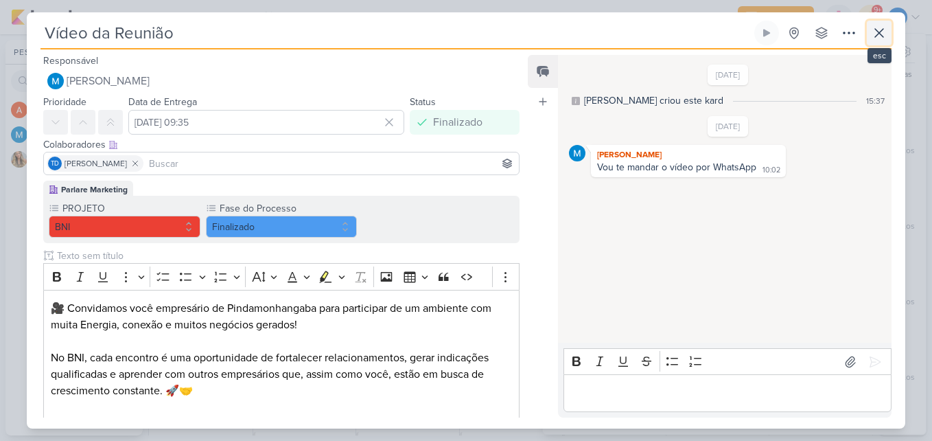
click at [881, 26] on icon at bounding box center [879, 33] width 16 height 16
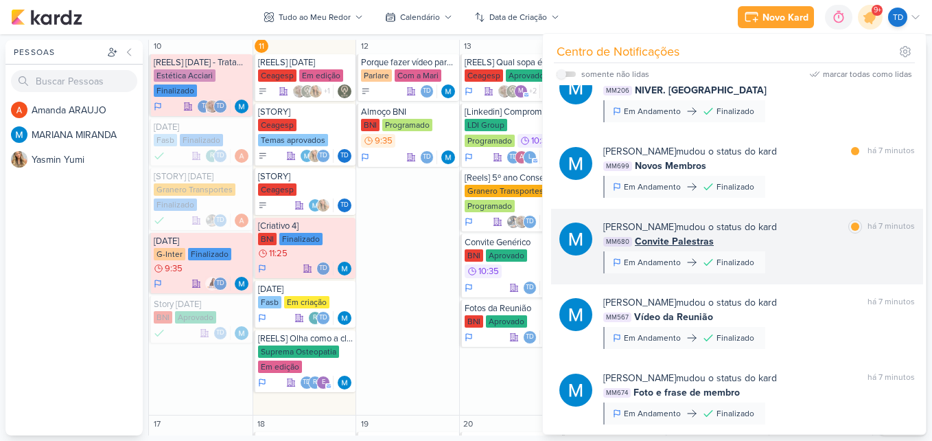
click at [806, 215] on div "[PERSON_NAME] mudou o status do kard marcar como lida há 7 minutos MM680 Convit…" at bounding box center [737, 246] width 372 height 75
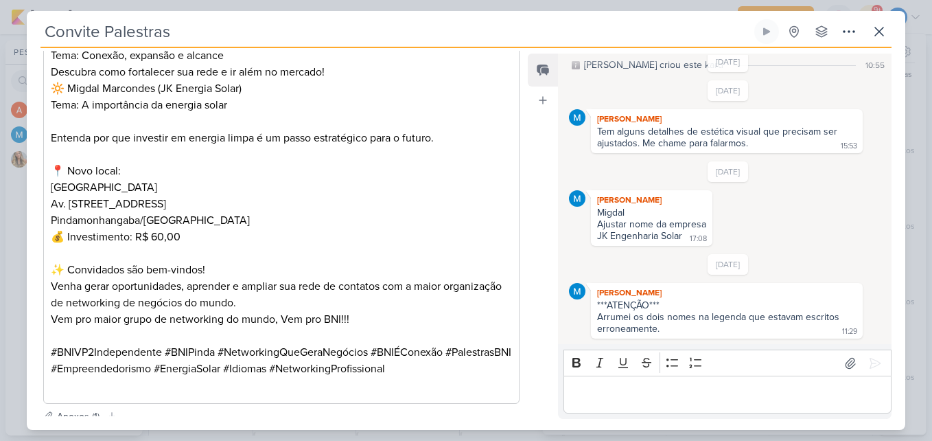
scroll to position [661, 0]
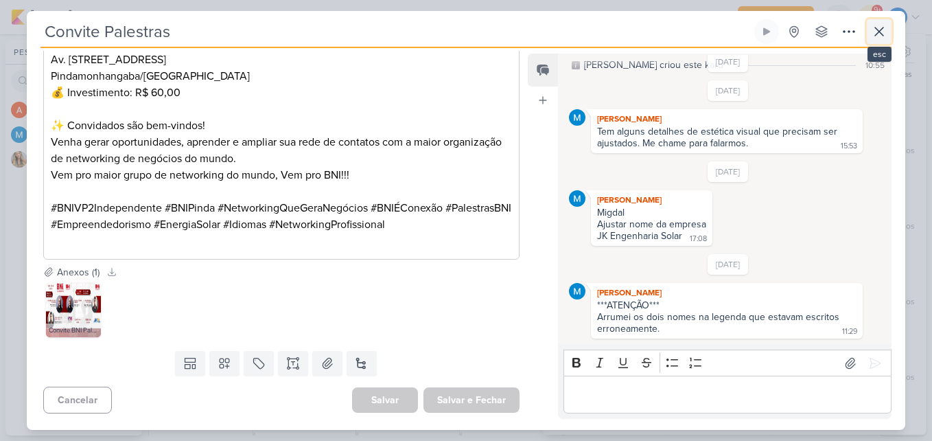
click at [878, 32] on icon at bounding box center [879, 31] width 16 height 16
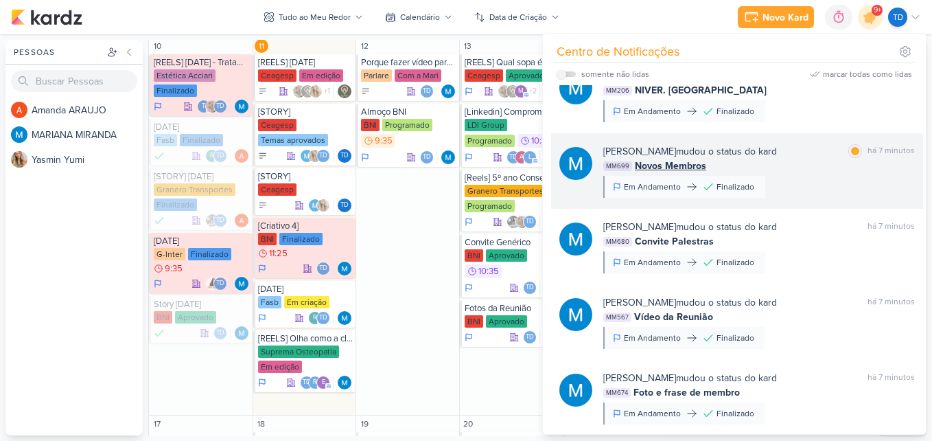
click at [819, 166] on div "MM699 Novos Membros" at bounding box center [759, 166] width 312 height 14
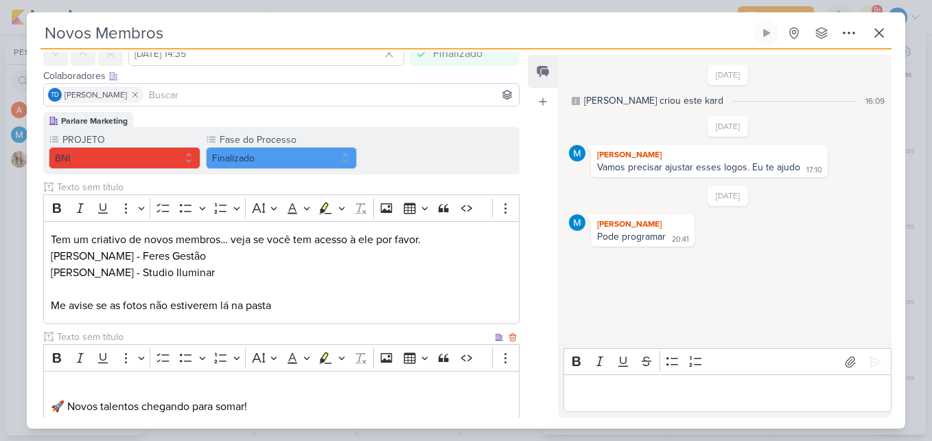
scroll to position [529, 0]
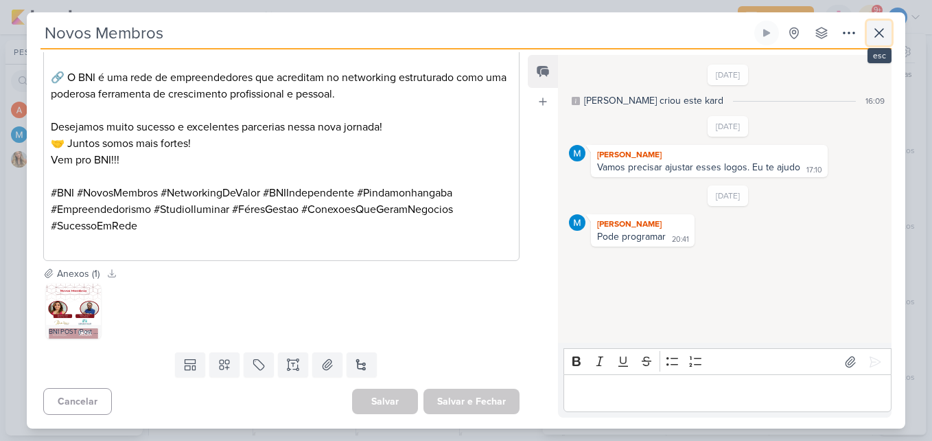
click at [874, 36] on icon at bounding box center [879, 33] width 16 height 16
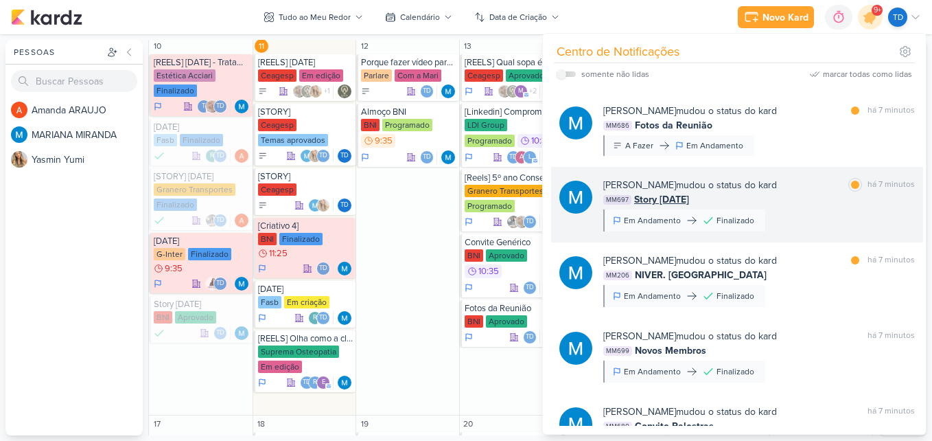
scroll to position [177, 0]
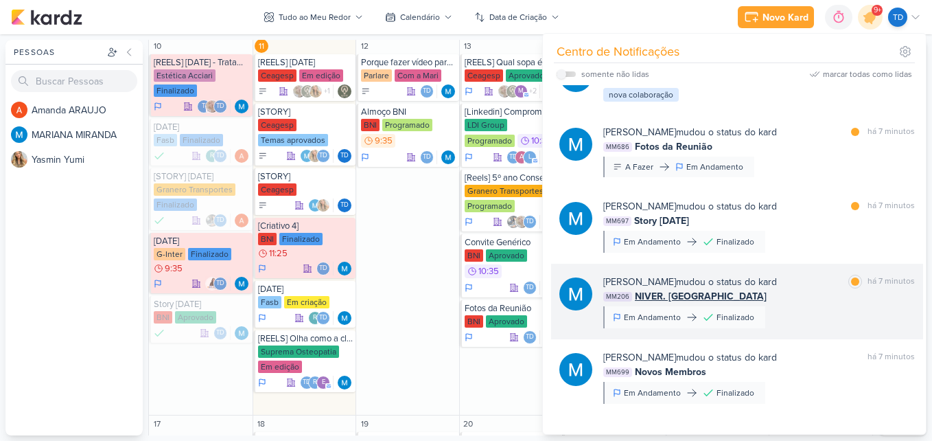
click at [812, 300] on div "MM206 NIVER. [GEOGRAPHIC_DATA]" at bounding box center [759, 296] width 312 height 14
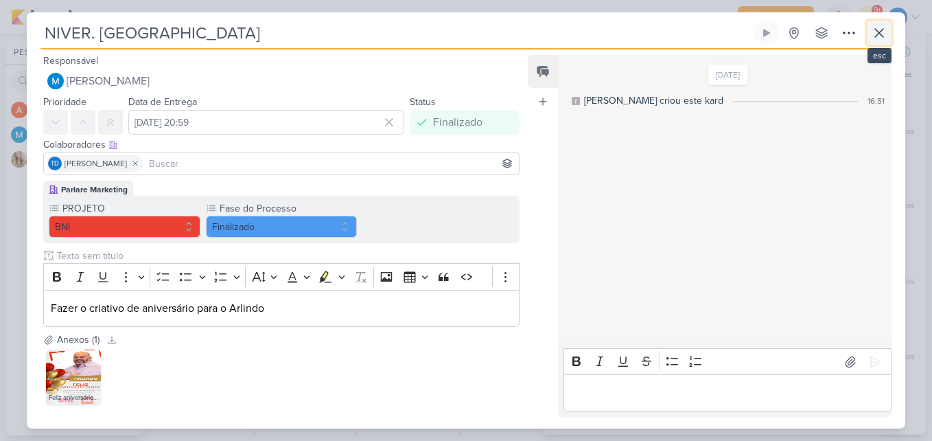
click at [878, 32] on icon at bounding box center [879, 33] width 8 height 8
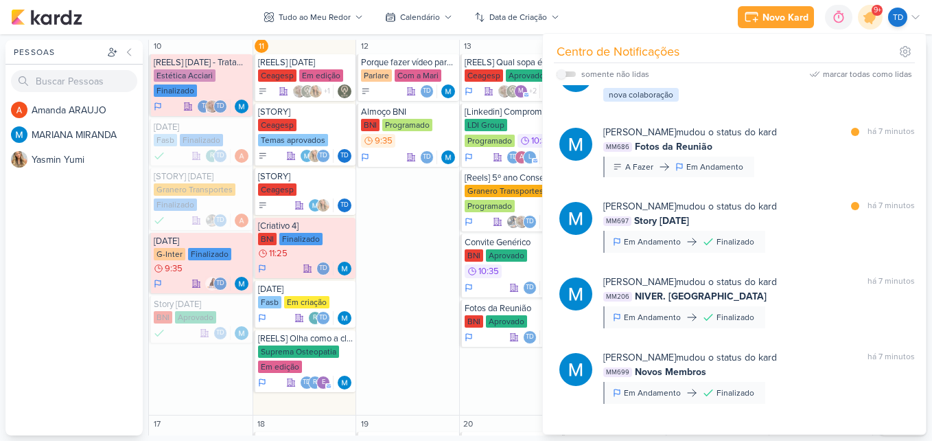
drag, startPoint x: 816, startPoint y: 220, endPoint x: 814, endPoint y: 226, distance: 7.2
click at [816, 220] on div "MM697 Story [DATE]" at bounding box center [759, 220] width 312 height 14
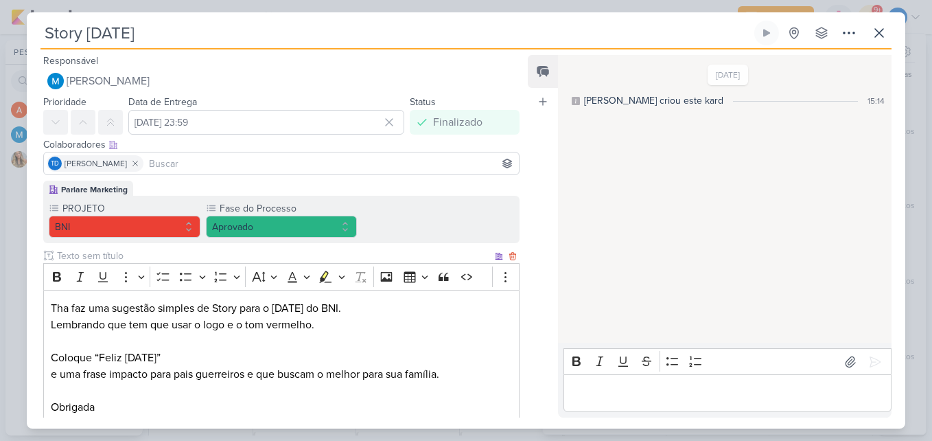
scroll to position [165, 0]
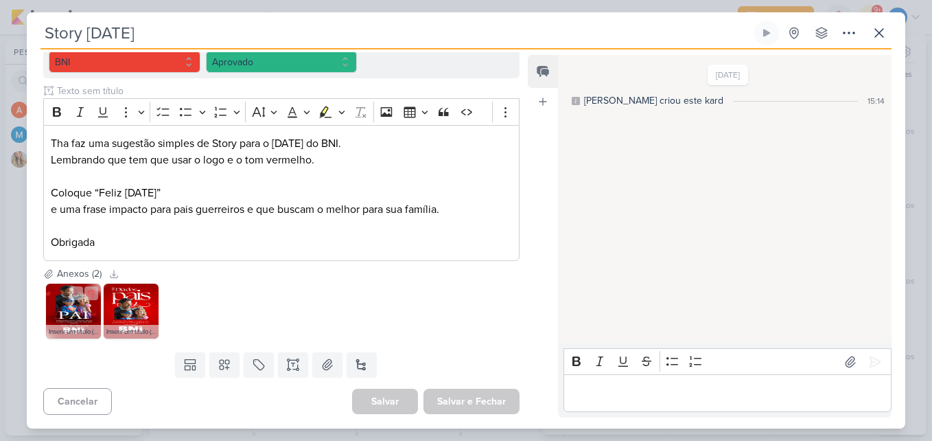
click at [71, 321] on img at bounding box center [73, 310] width 55 height 55
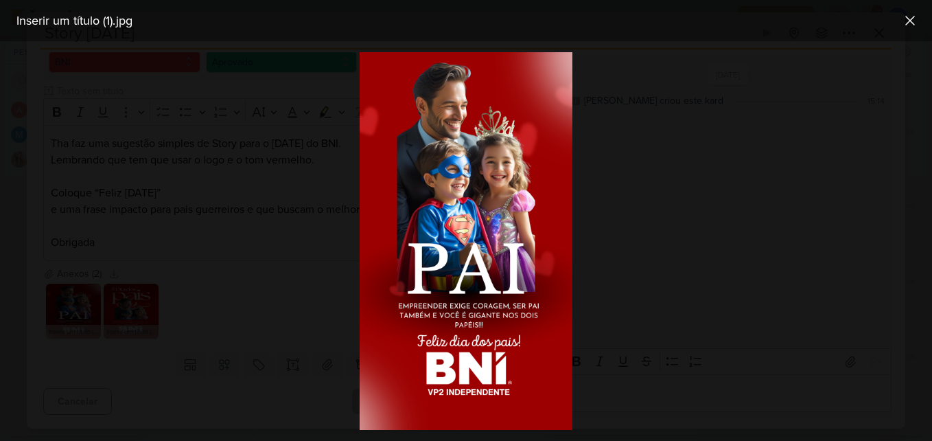
click at [634, 285] on div at bounding box center [466, 240] width 932 height 399
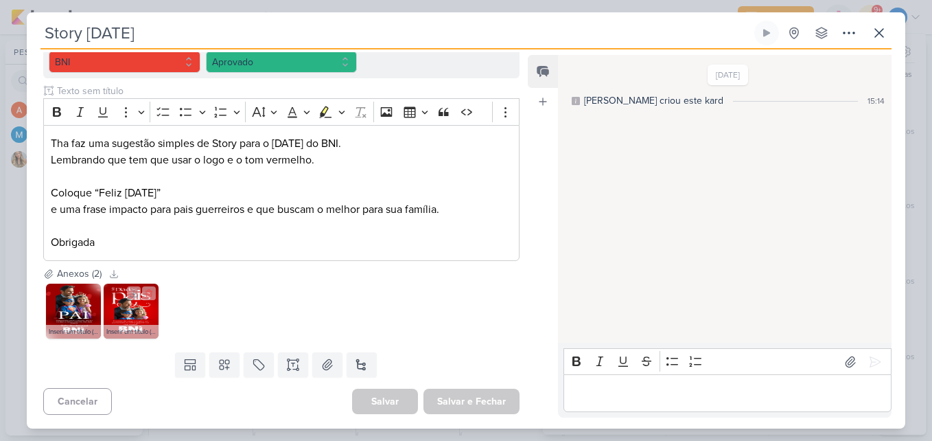
click at [141, 312] on img at bounding box center [131, 310] width 55 height 55
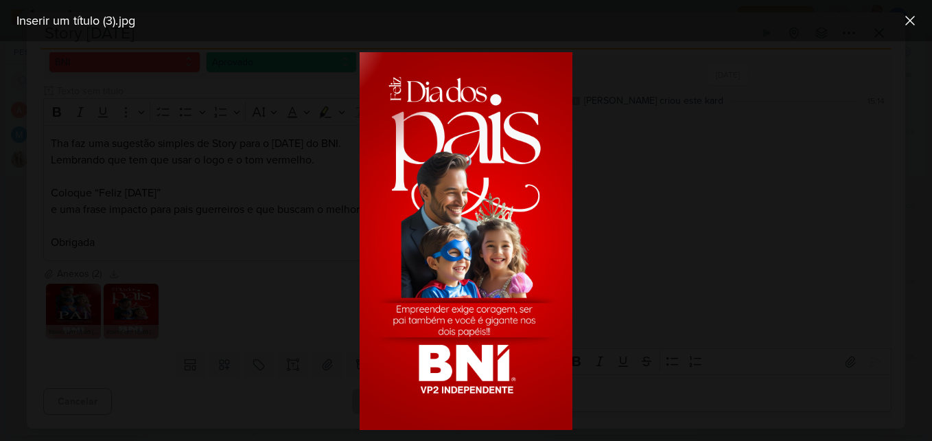
click at [682, 283] on div at bounding box center [466, 240] width 932 height 399
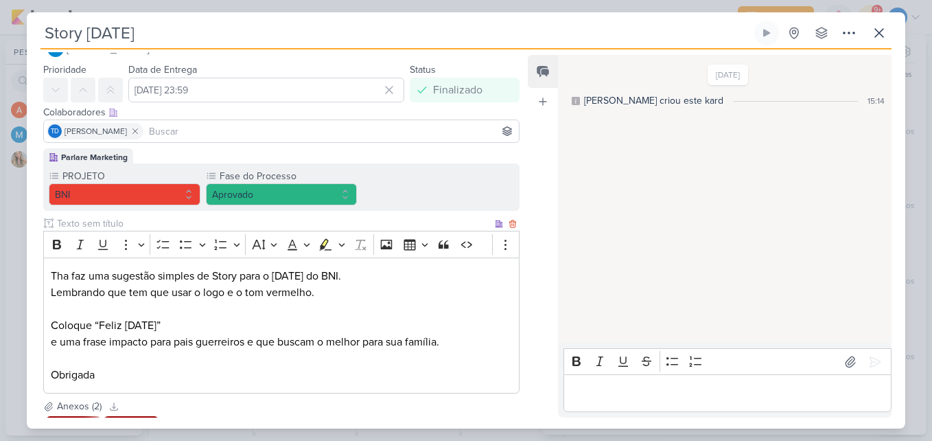
scroll to position [0, 0]
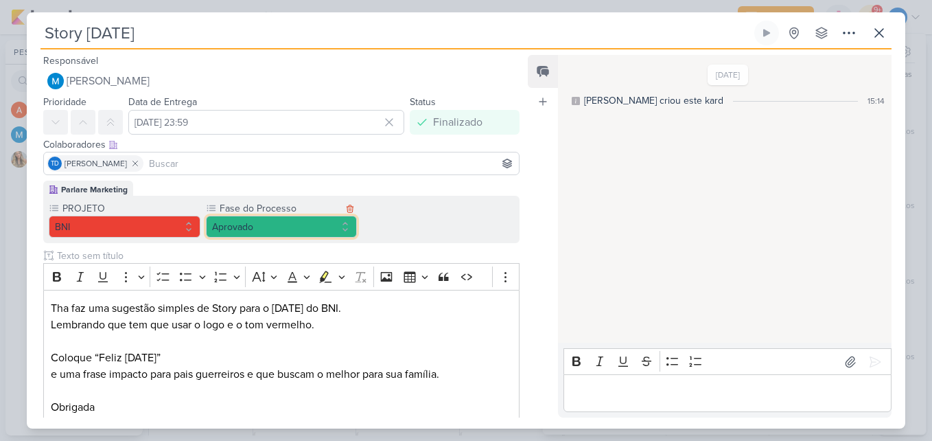
click at [327, 220] on button "Aprovado" at bounding box center [282, 227] width 152 height 22
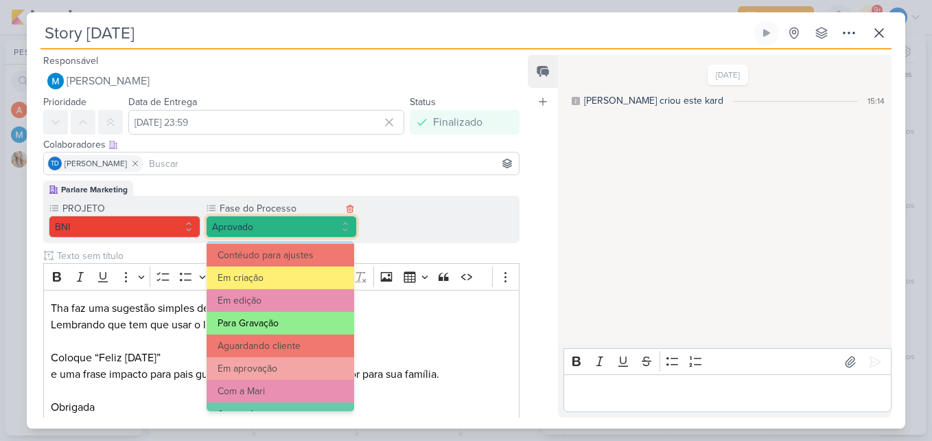
scroll to position [132, 0]
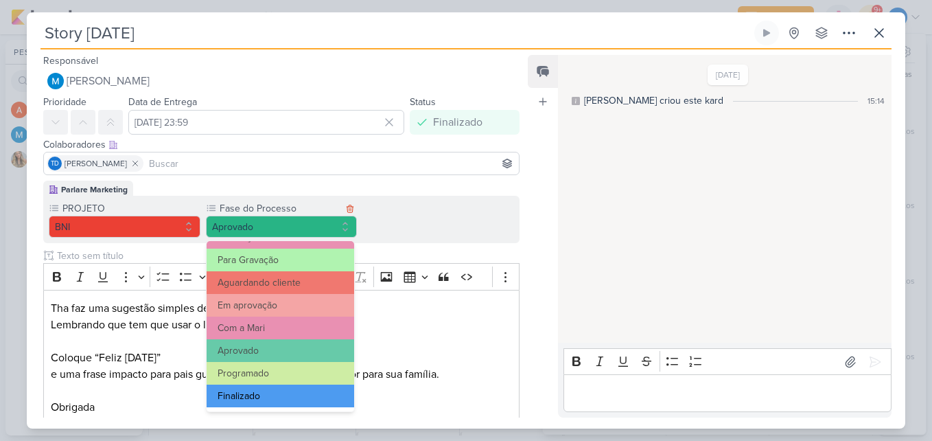
click at [310, 389] on button "Finalizado" at bounding box center [281, 395] width 148 height 23
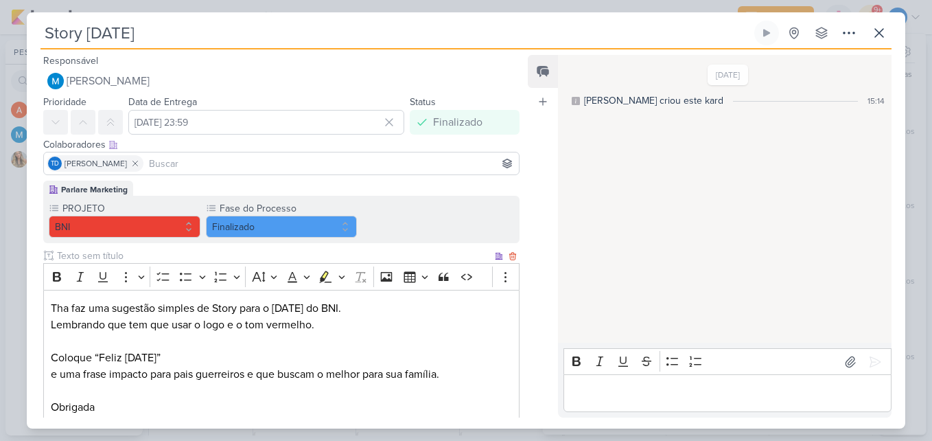
scroll to position [165, 0]
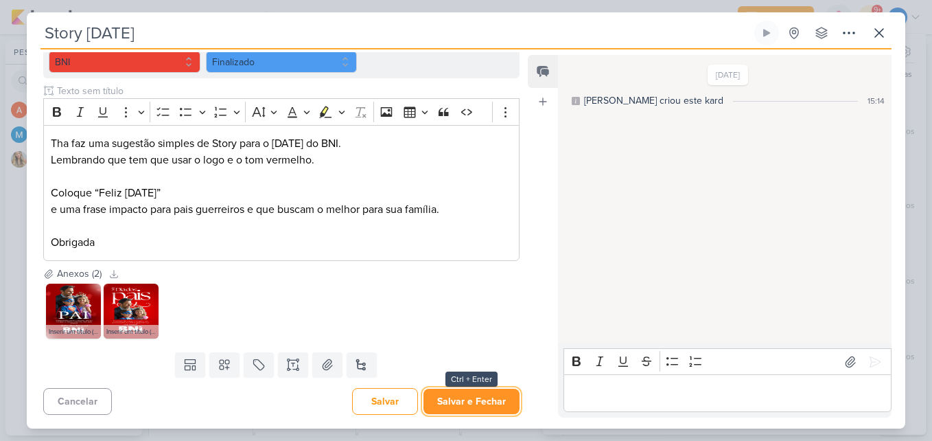
click at [493, 404] on button "Salvar e Fechar" at bounding box center [471, 400] width 96 height 25
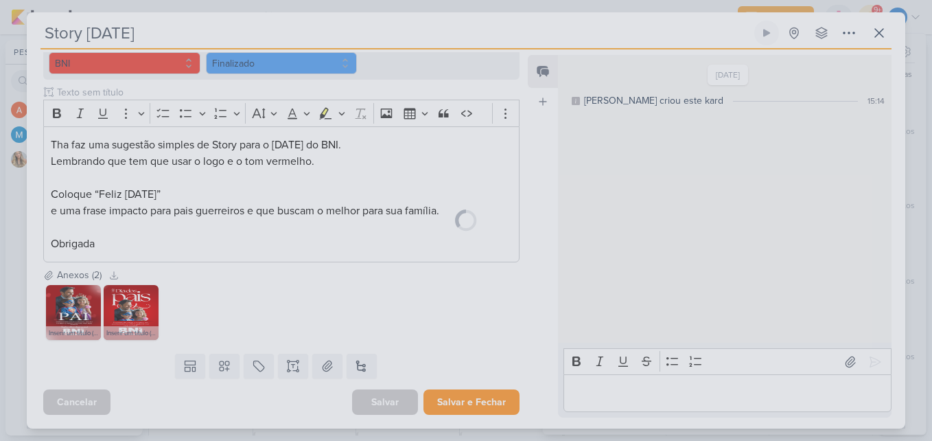
scroll to position [163, 0]
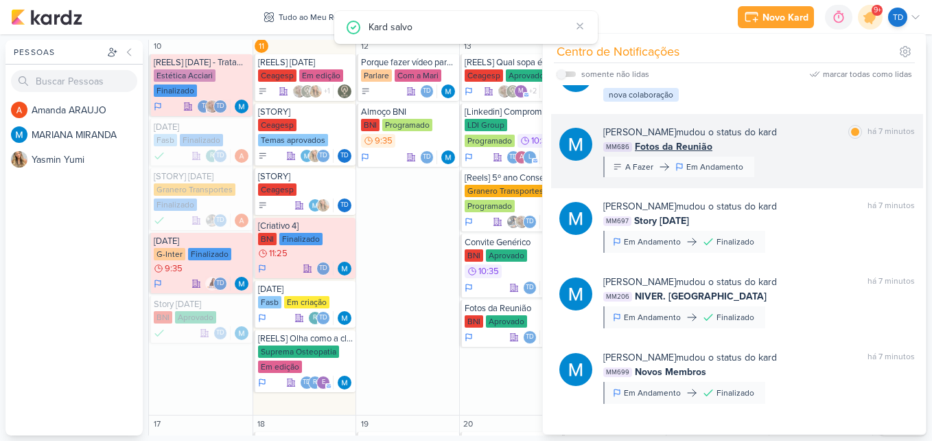
click at [816, 172] on div "[PERSON_NAME] mudou o status do kard marcar como lida há 7 minutos MM686 Fotos …" at bounding box center [759, 151] width 312 height 52
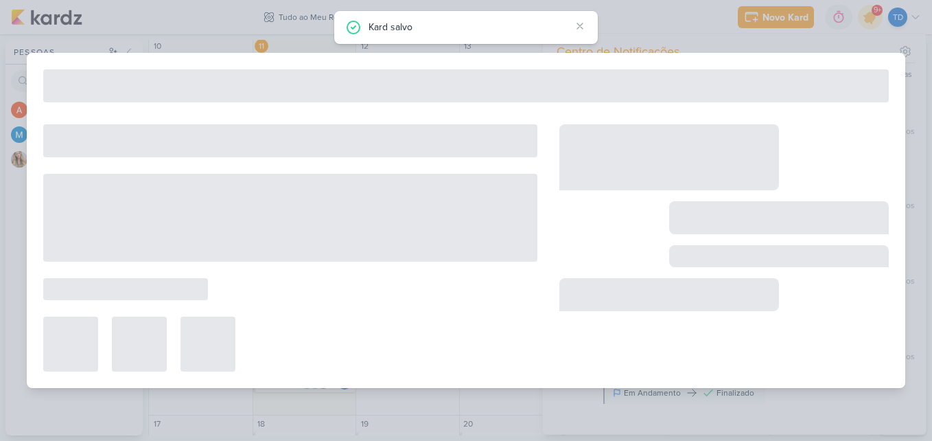
type input "Fotos da Reunião"
type input "[DATE] 23:59"
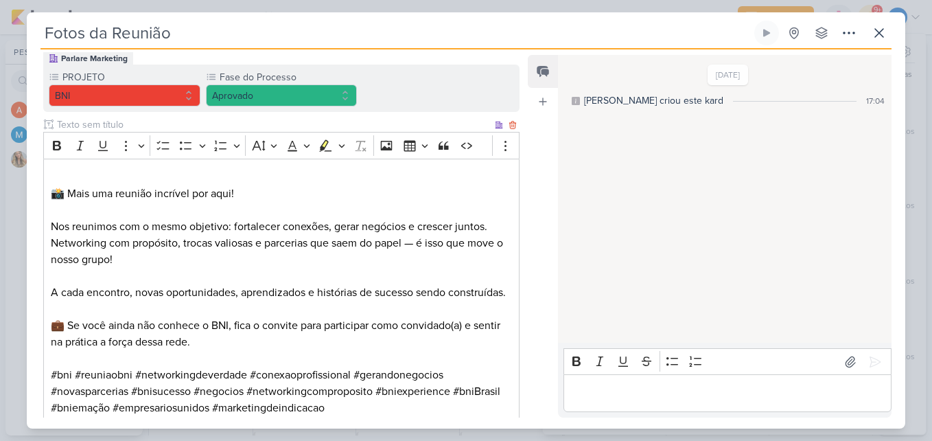
scroll to position [233, 0]
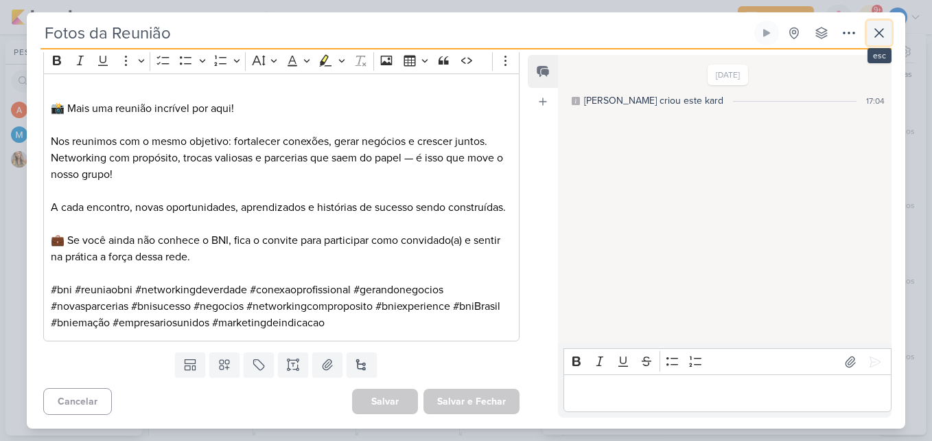
click at [880, 42] on button at bounding box center [879, 33] width 25 height 25
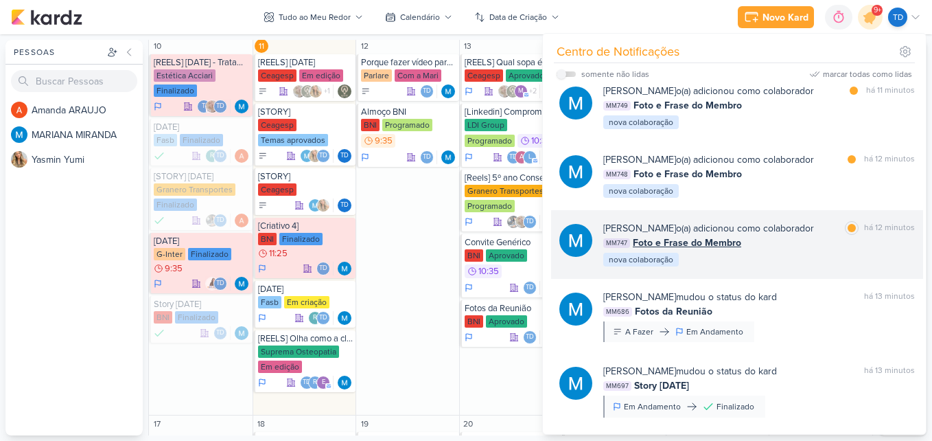
scroll to position [0, 0]
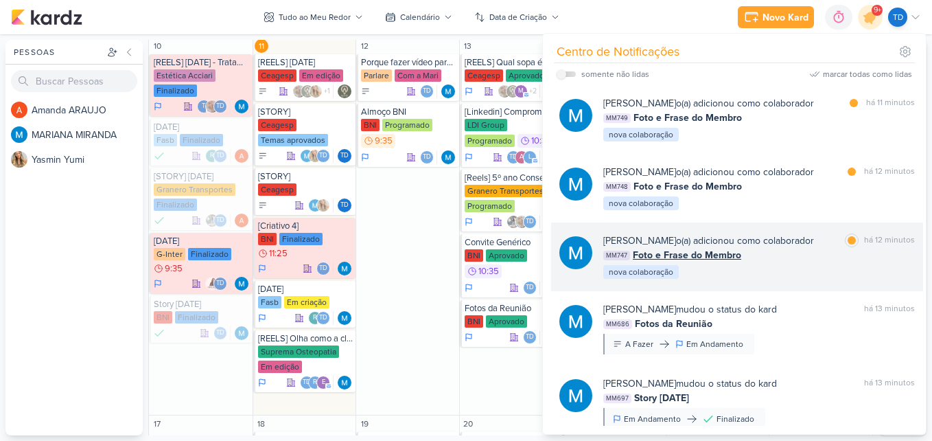
click at [798, 268] on div "[PERSON_NAME] o(a) adicionou como colaborador marcar como lida há 12 minutos MM…" at bounding box center [759, 256] width 312 height 47
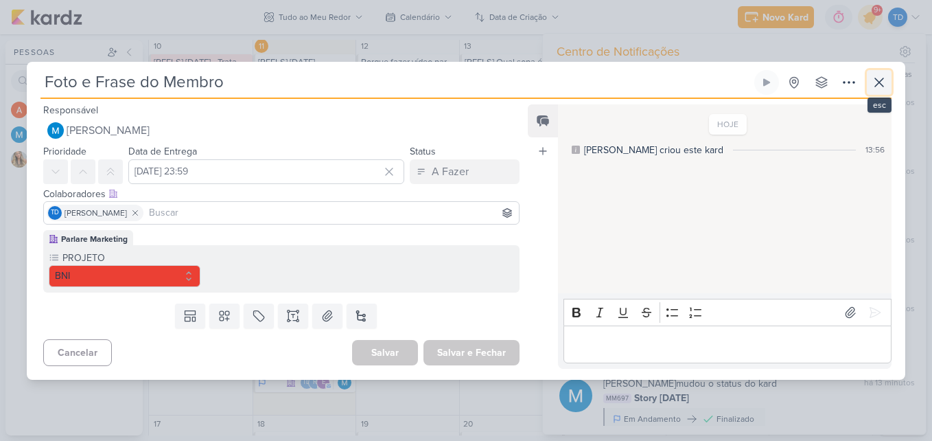
click at [889, 84] on button at bounding box center [879, 82] width 25 height 25
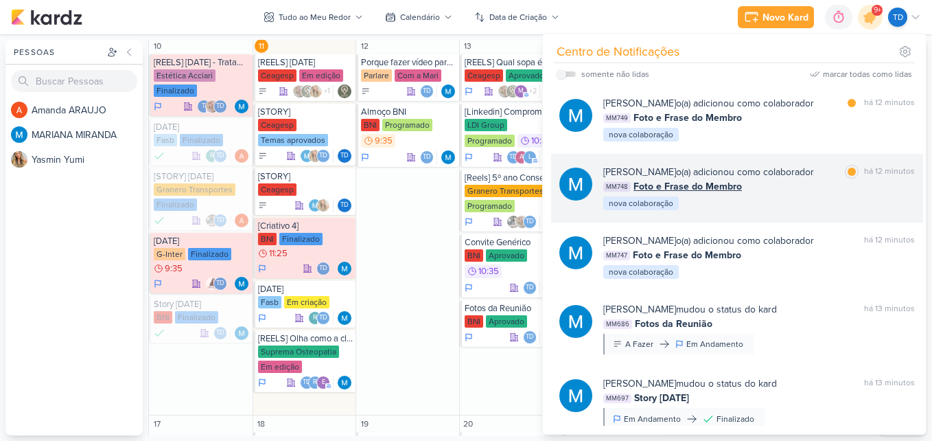
click at [807, 206] on div "[PERSON_NAME] o(a) adicionou como colaborador marcar como lida há 12 minutos MM…" at bounding box center [759, 188] width 312 height 47
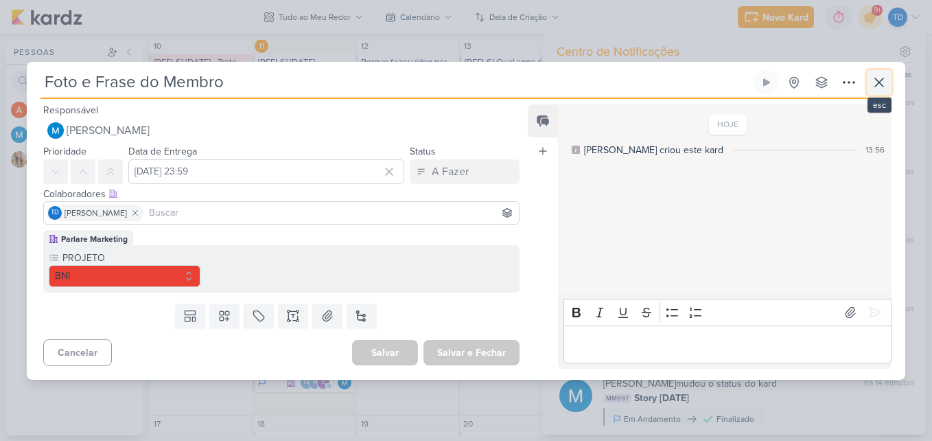
click at [883, 81] on icon at bounding box center [879, 82] width 16 height 16
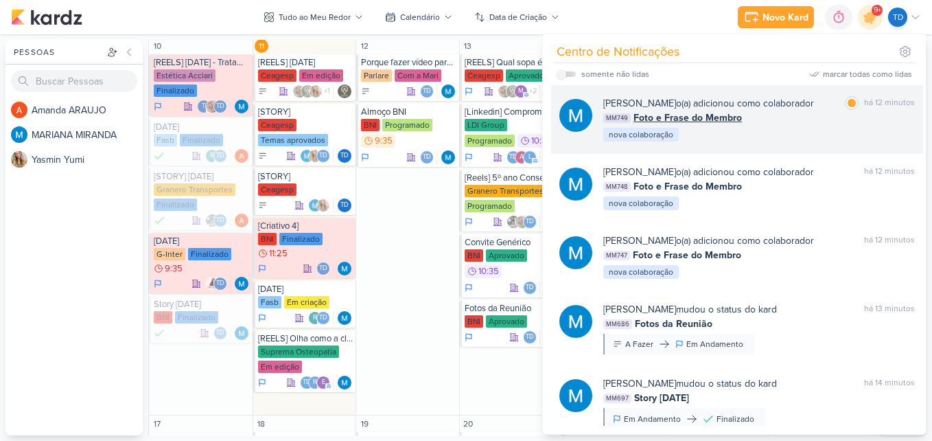
click at [750, 109] on div "[PERSON_NAME] o(a) adicionou como colaborador" at bounding box center [708, 103] width 211 height 14
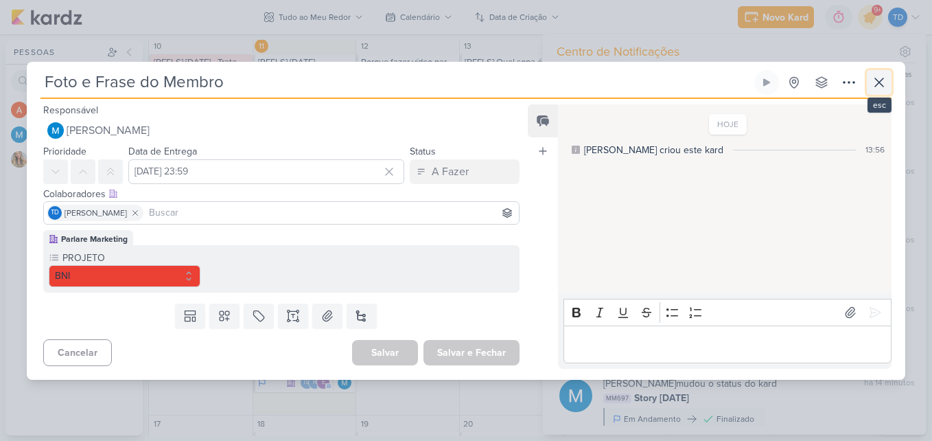
click at [885, 76] on icon at bounding box center [879, 82] width 16 height 16
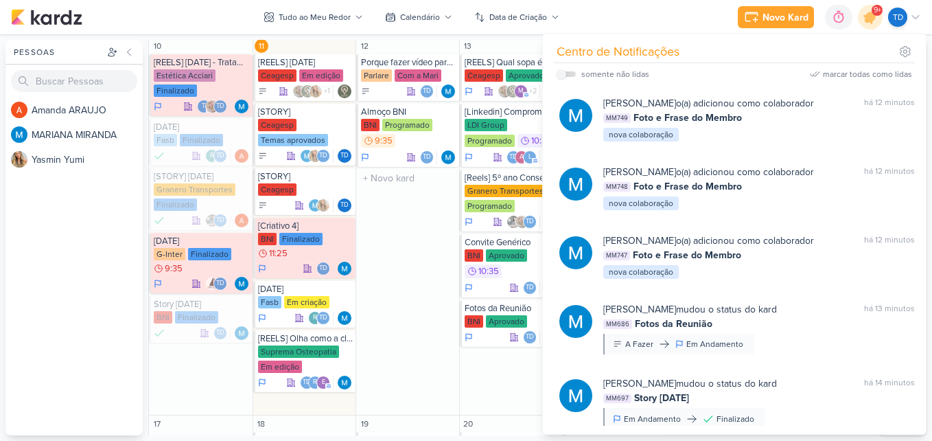
click at [410, 259] on div "12 Porque fazer vídeo para Youtube? [GEOGRAPHIC_DATA] Com a Mari Td" at bounding box center [408, 226] width 104 height 377
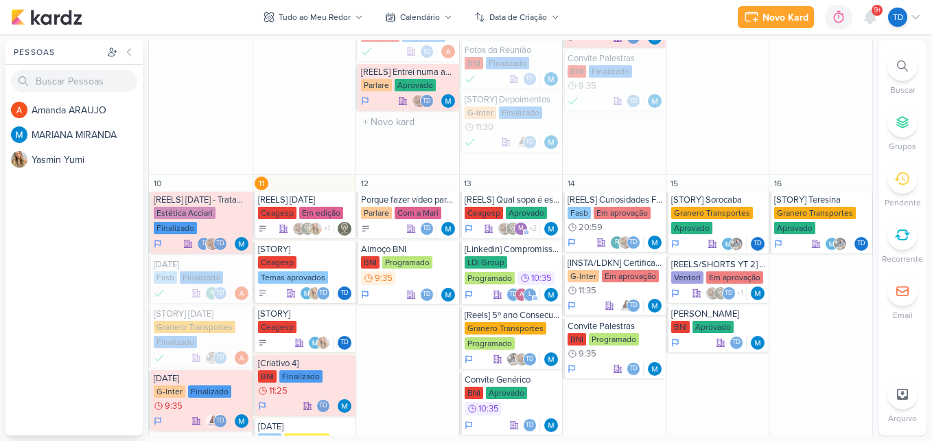
scroll to position [618, 0]
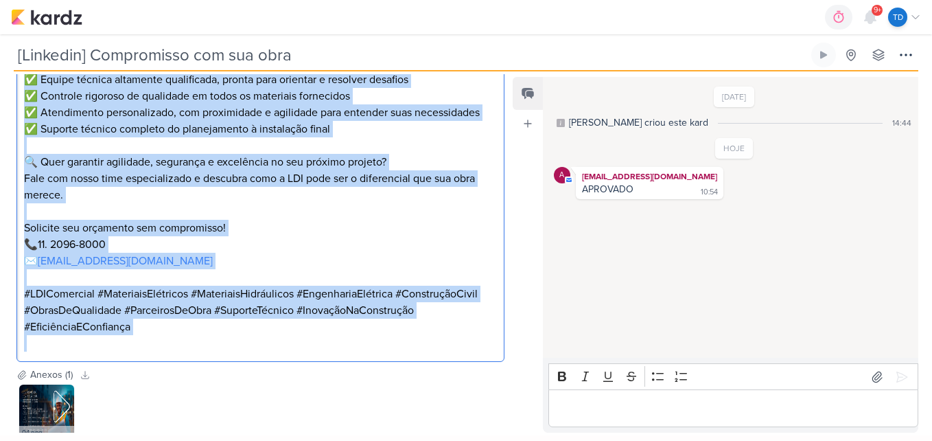
scroll to position [618, 0]
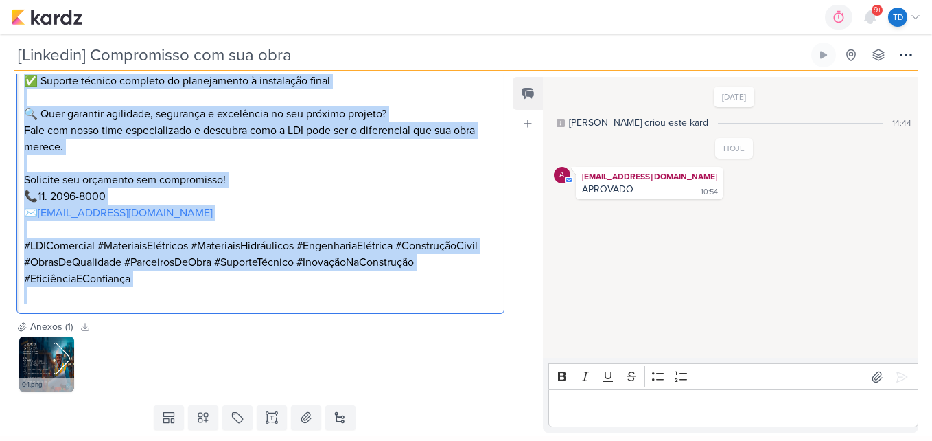
drag, startPoint x: 24, startPoint y: 187, endPoint x: 336, endPoint y: 289, distance: 327.7
click at [336, 289] on div "🔧⚡ Compromisso com a sua obra vai muito além do fornecimento. Na LDI, somos par…" at bounding box center [260, 114] width 488 height 400
copy div "🔧⚡ Compromisso com a sua obra vai muito além do fornecimento. Na LDI, somos par…"
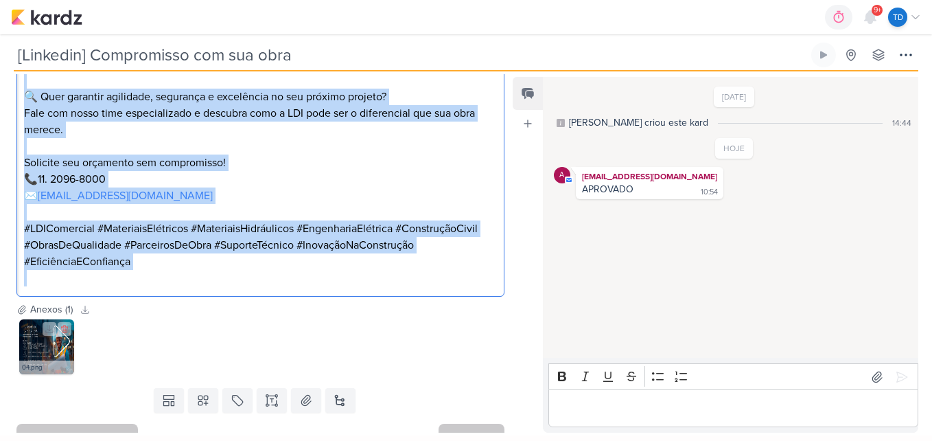
click at [54, 336] on img at bounding box center [46, 346] width 55 height 55
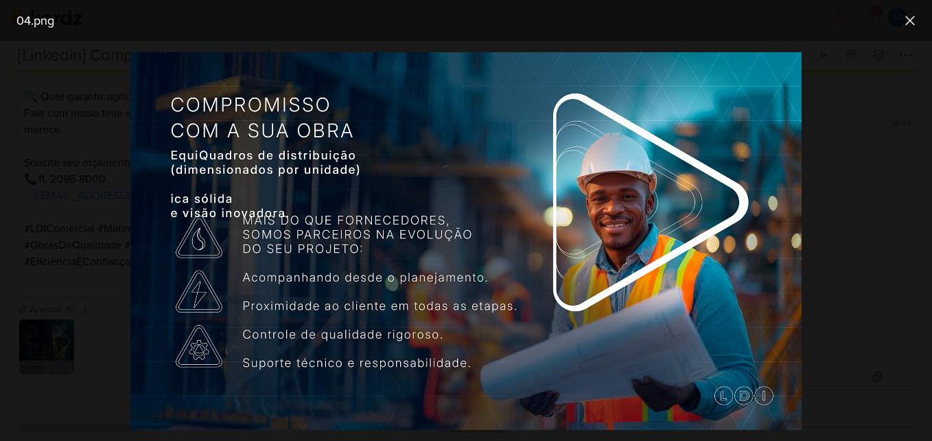
click at [113, 167] on div at bounding box center [466, 240] width 932 height 399
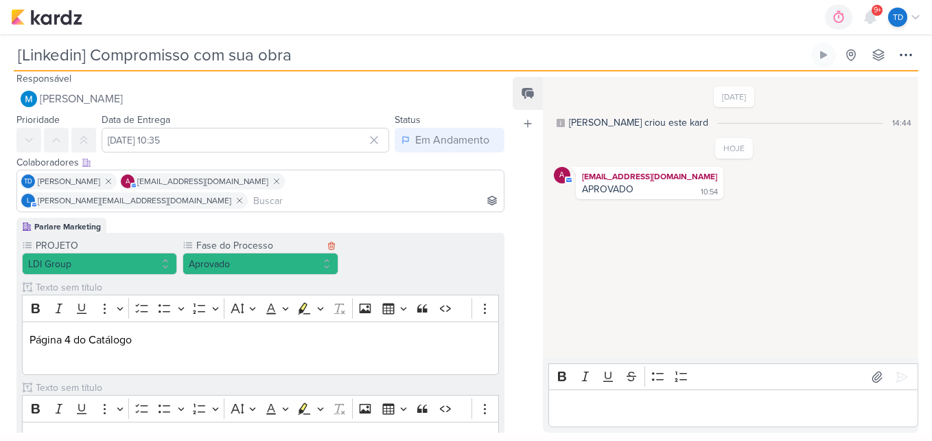
scroll to position [0, 0]
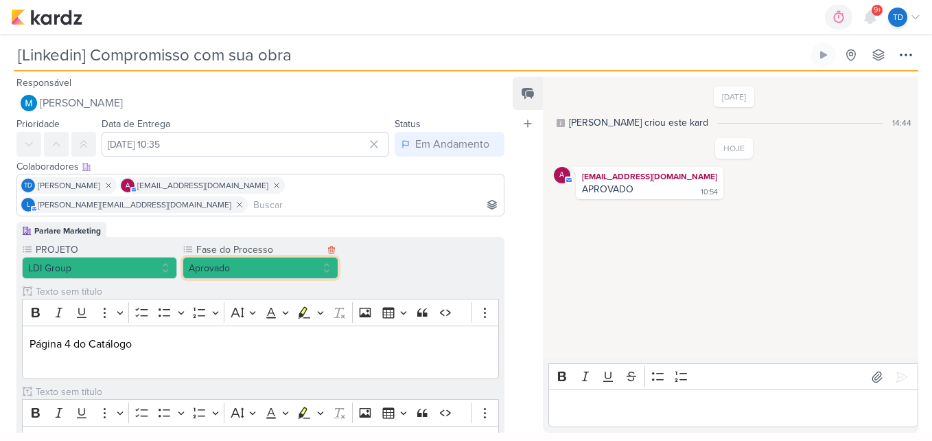
click at [305, 257] on button "Aprovado" at bounding box center [260, 268] width 155 height 22
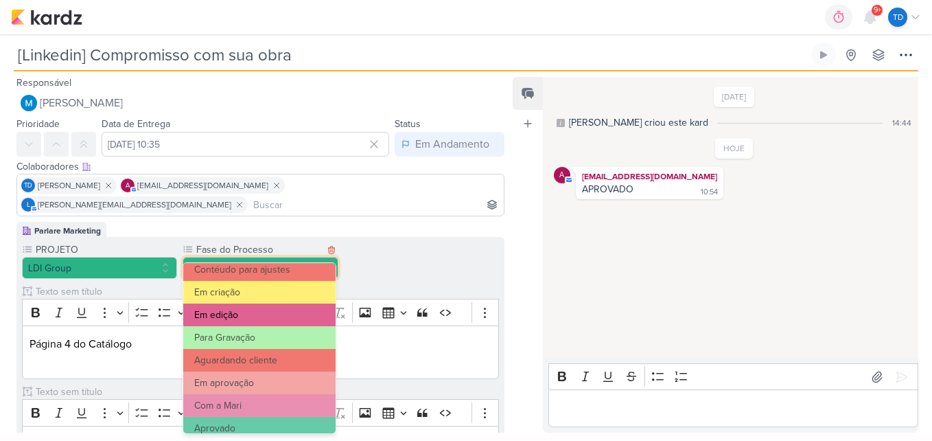
scroll to position [132, 0]
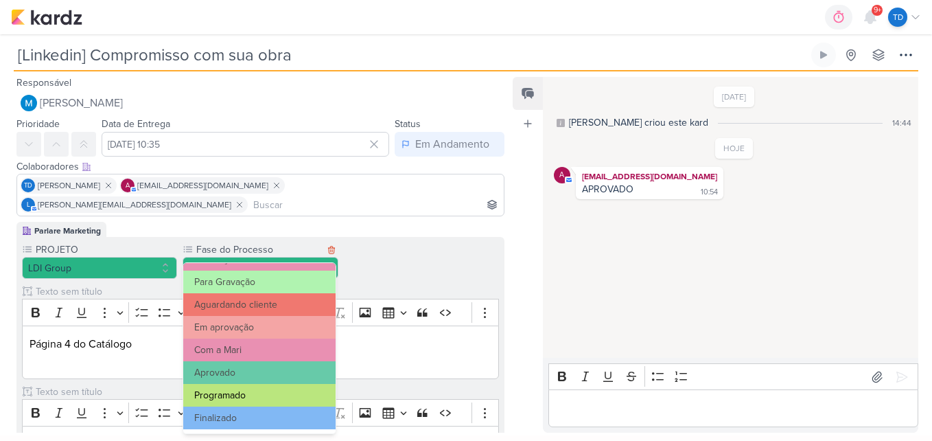
click at [261, 386] on button "Programado" at bounding box center [259, 395] width 152 height 23
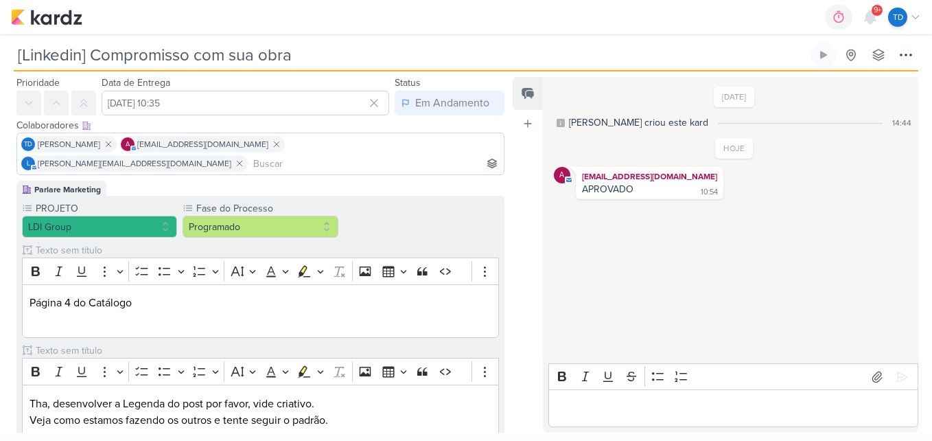
scroll to position [19, 0]
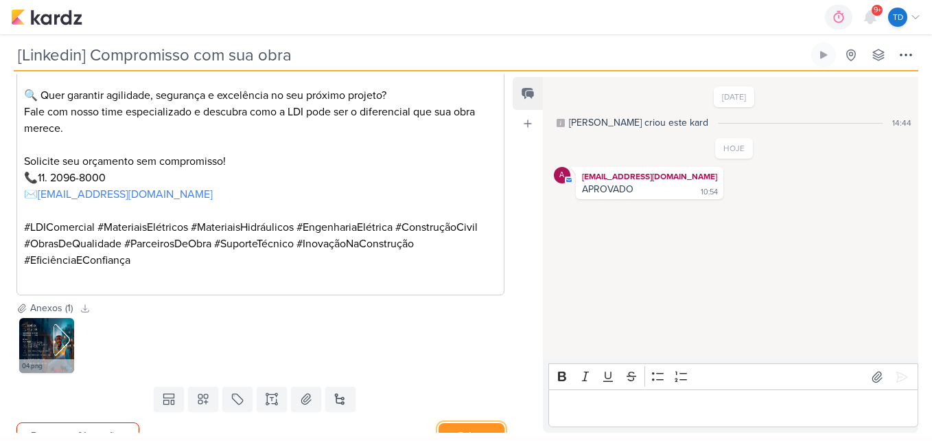
click at [472, 423] on button "Salvar" at bounding box center [472, 435] width 66 height 25
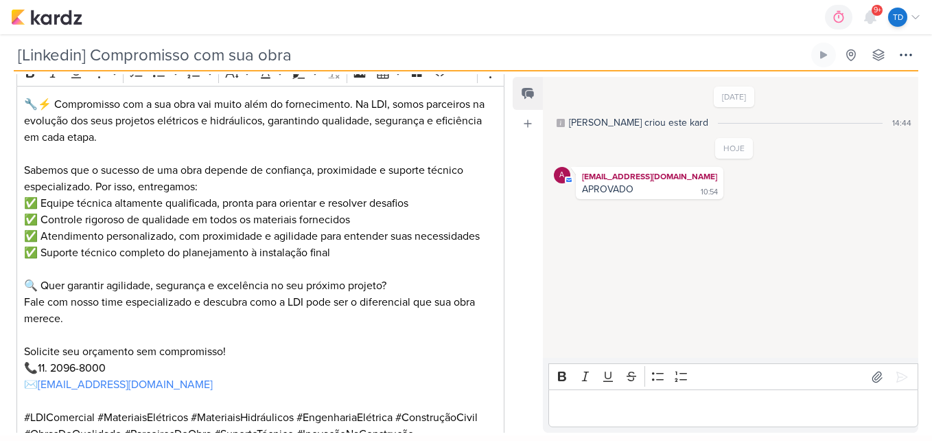
scroll to position [412, 0]
